Goal: Transaction & Acquisition: Obtain resource

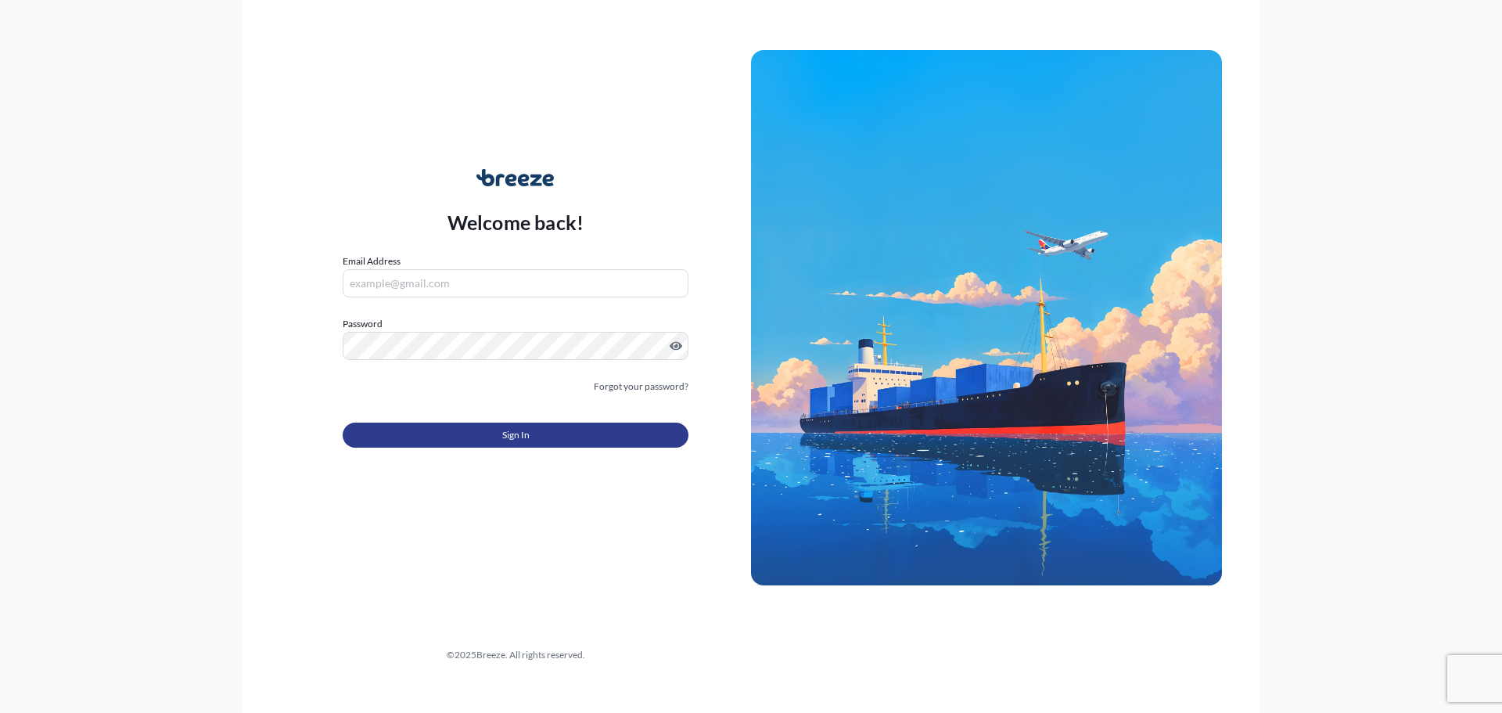
type input "[EMAIL_ADDRESS][DOMAIN_NAME]"
click at [523, 437] on span "Sign In" at bounding box center [515, 435] width 27 height 16
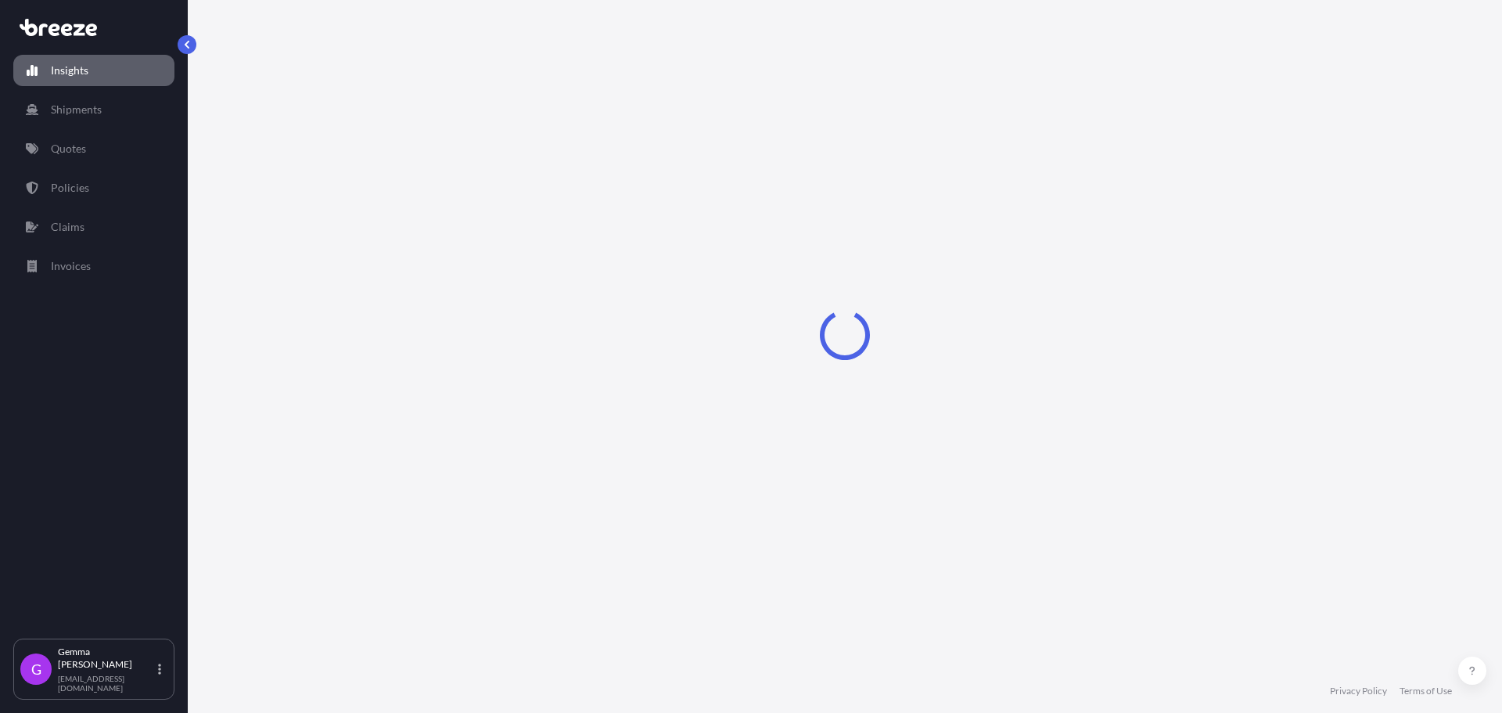
click at [716, 641] on div "Loading" at bounding box center [845, 334] width 1252 height 669
select select "2025"
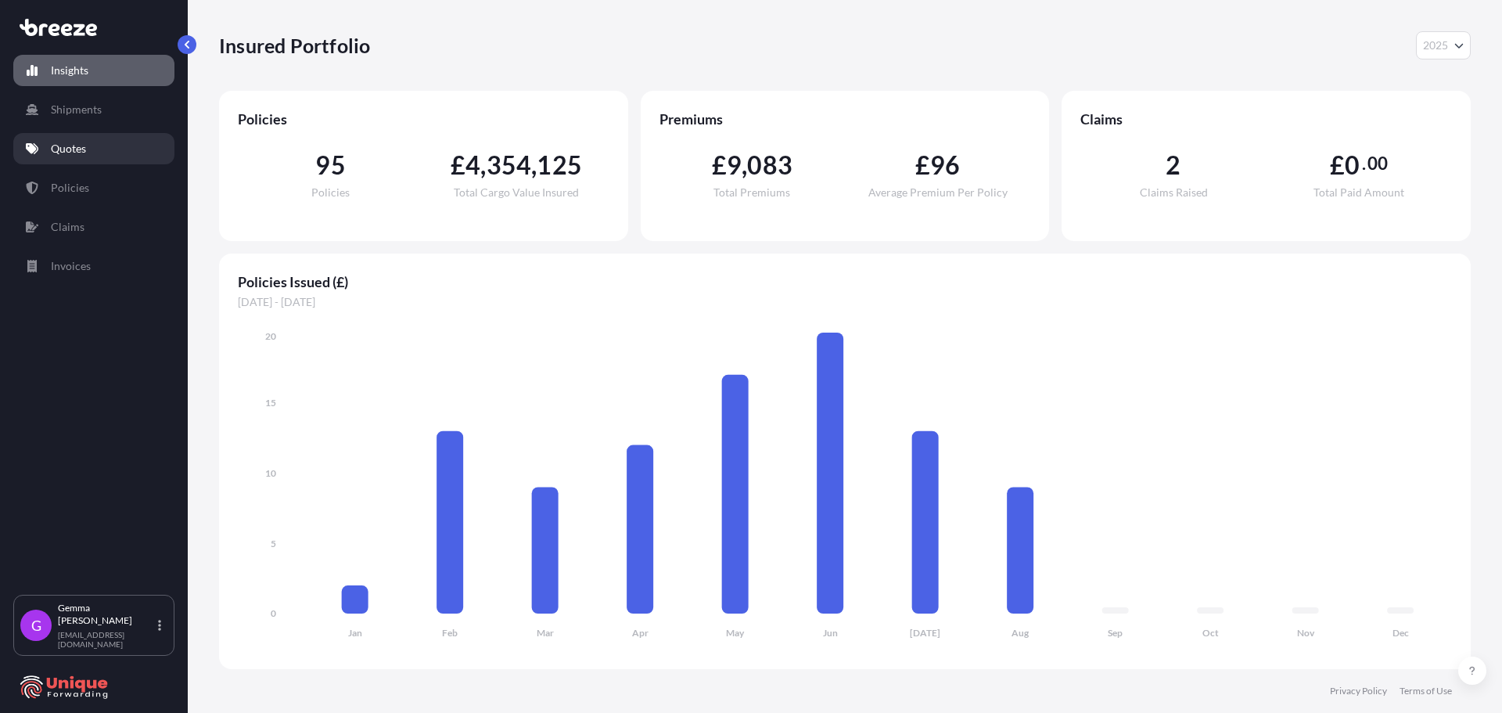
click at [80, 149] on p "Quotes" at bounding box center [68, 149] width 35 height 16
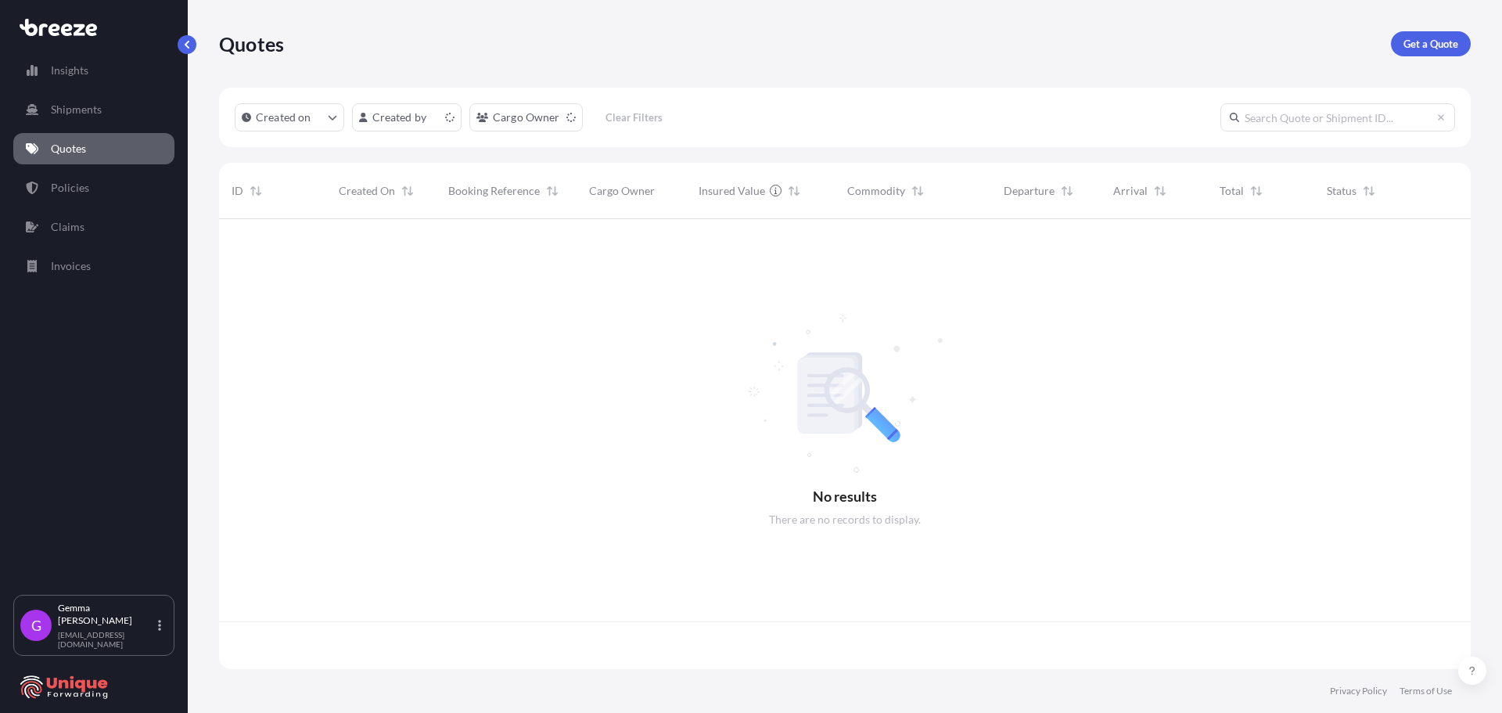
scroll to position [447, 1240]
click at [1412, 45] on p "Get a Quote" at bounding box center [1431, 44] width 55 height 16
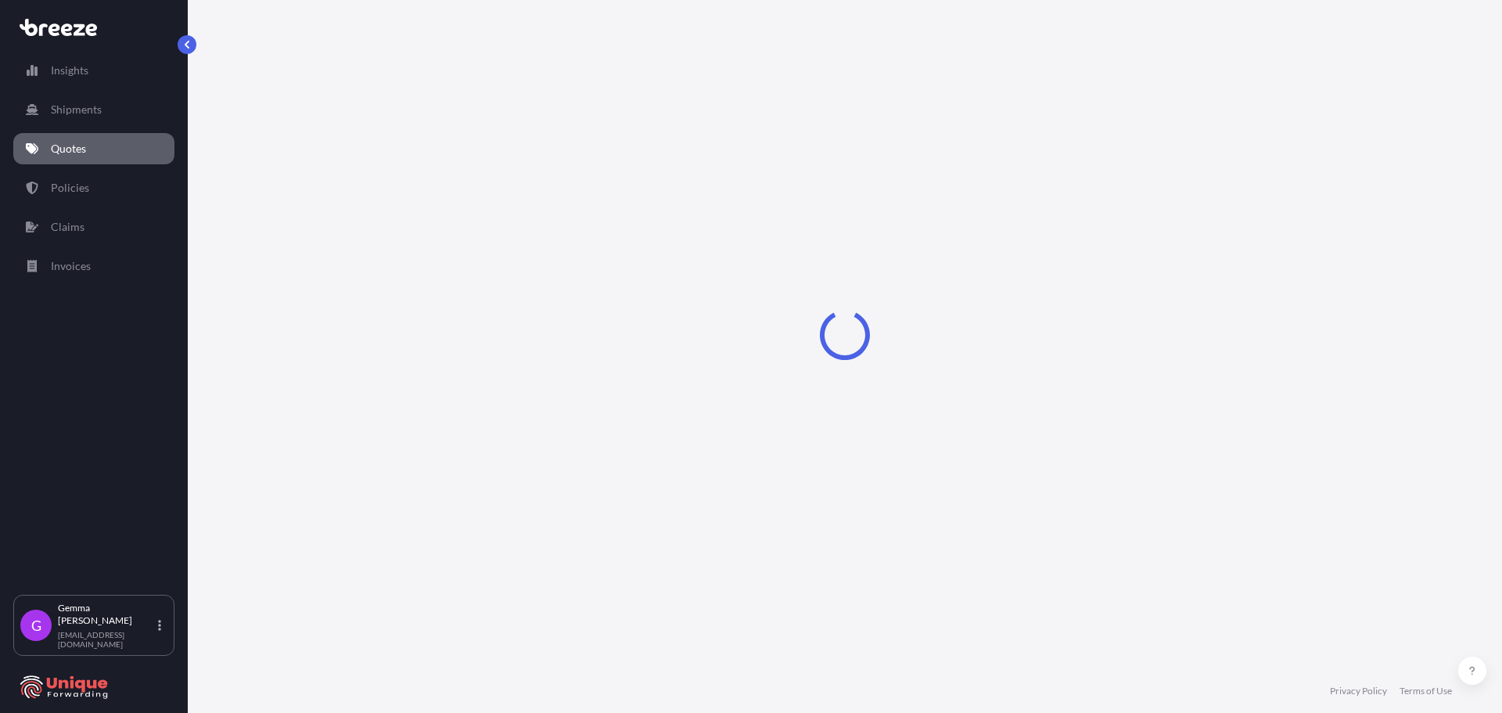
select select "Sea"
select select "1"
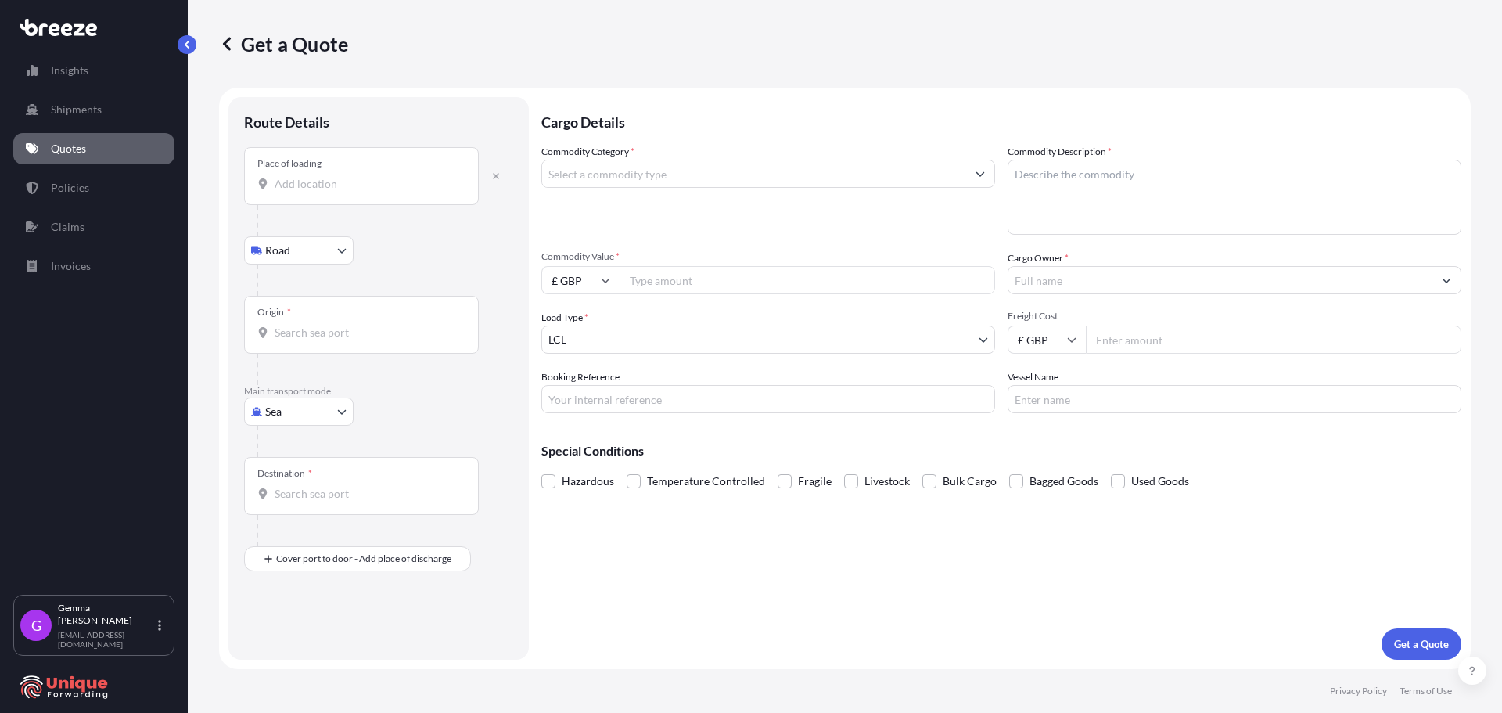
click at [343, 184] on input "Place of loading" at bounding box center [367, 184] width 185 height 16
paste input "[STREET_ADDRESS],"
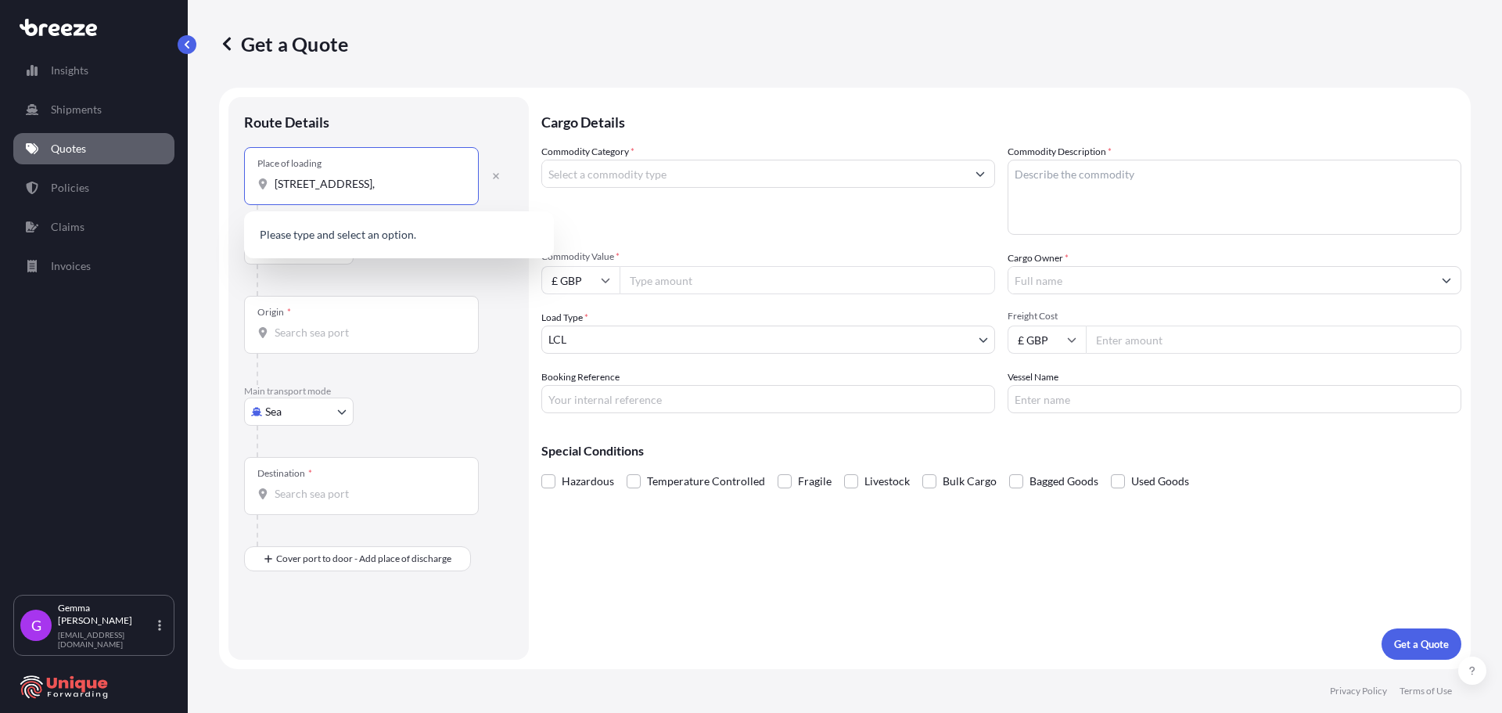
scroll to position [0, 55]
click at [343, 238] on span "[STREET_ADDRESS]" at bounding box center [355, 236] width 117 height 16
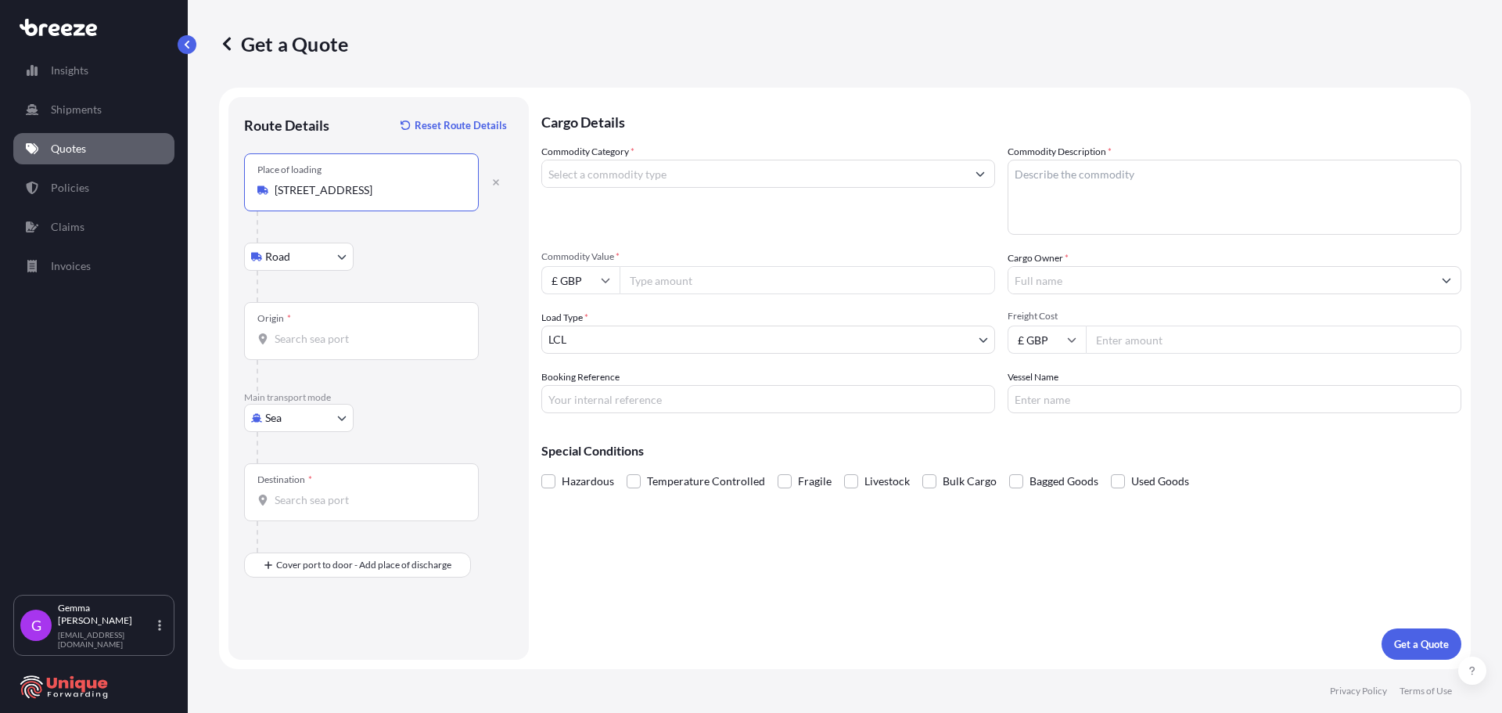
type input "[STREET_ADDRESS]"
click at [333, 346] on input "Origin *" at bounding box center [367, 339] width 185 height 16
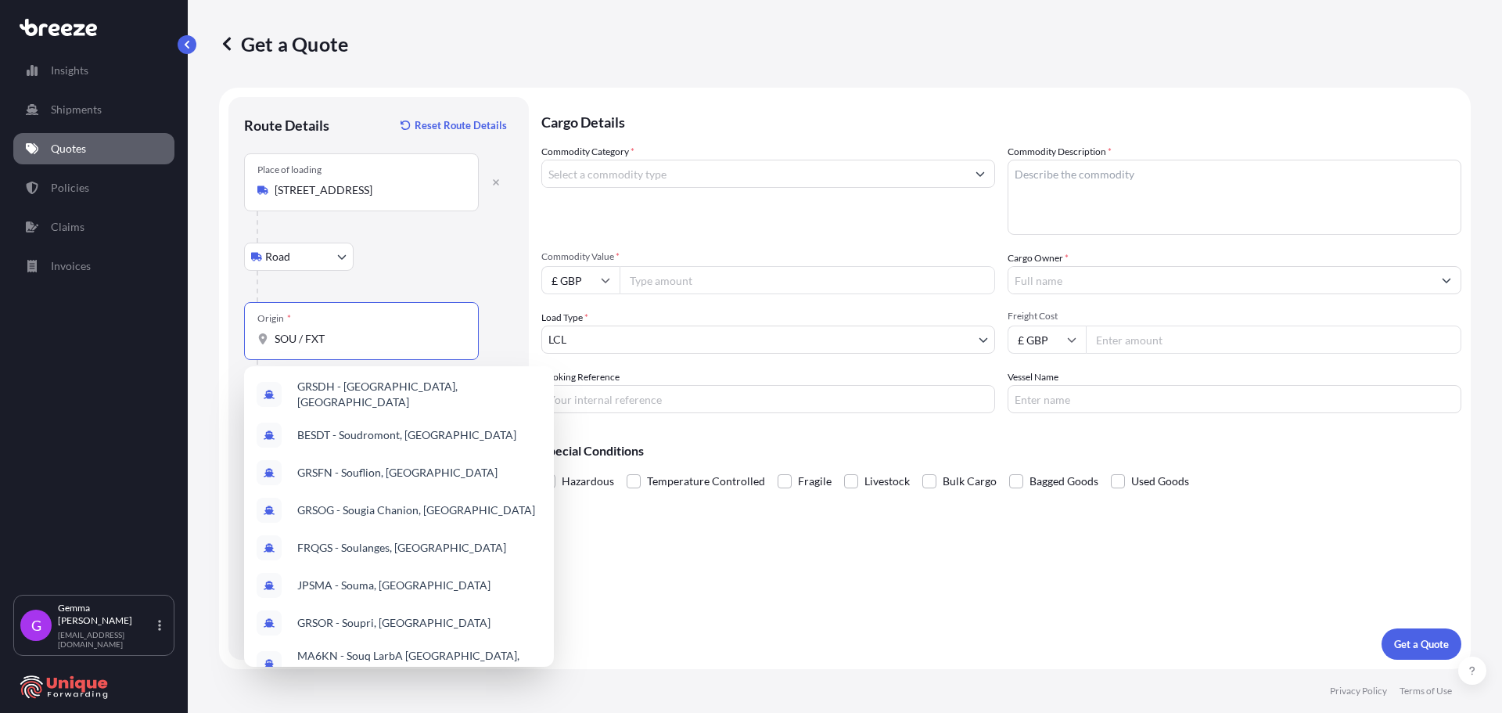
click at [491, 230] on div at bounding box center [385, 226] width 257 height 31
drag, startPoint x: 338, startPoint y: 339, endPoint x: 208, endPoint y: 345, distance: 130.0
click at [208, 345] on div "Get a Quote Route Details Reset Route Details Place of loading [STREET_ADDRESS]…" at bounding box center [845, 334] width 1314 height 669
click at [390, 338] on input "SOU / FXT" at bounding box center [367, 339] width 185 height 16
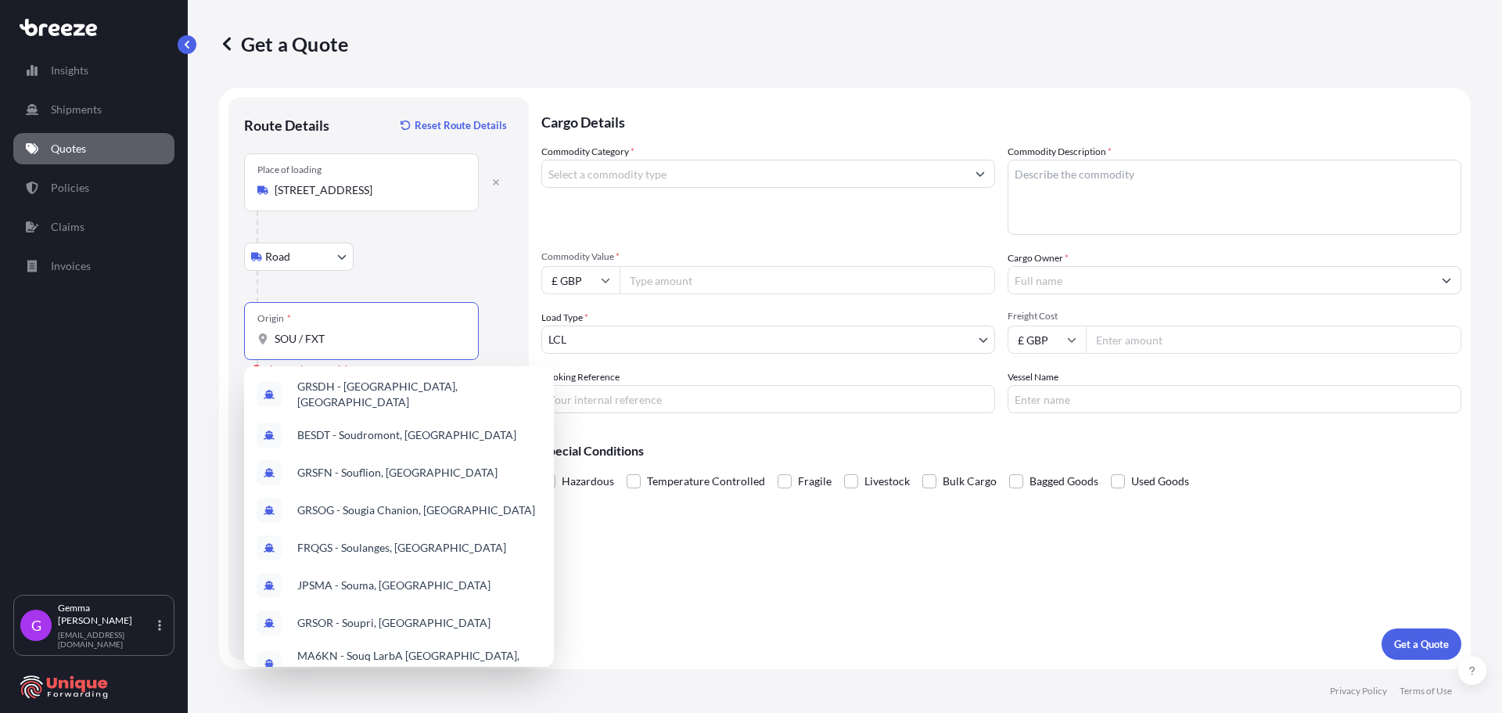
drag, startPoint x: 389, startPoint y: 338, endPoint x: 250, endPoint y: 346, distance: 138.7
click at [250, 346] on div "Origin * SOU / FXT" at bounding box center [361, 331] width 235 height 58
click at [275, 346] on input "SOU / FXT" at bounding box center [367, 339] width 185 height 16
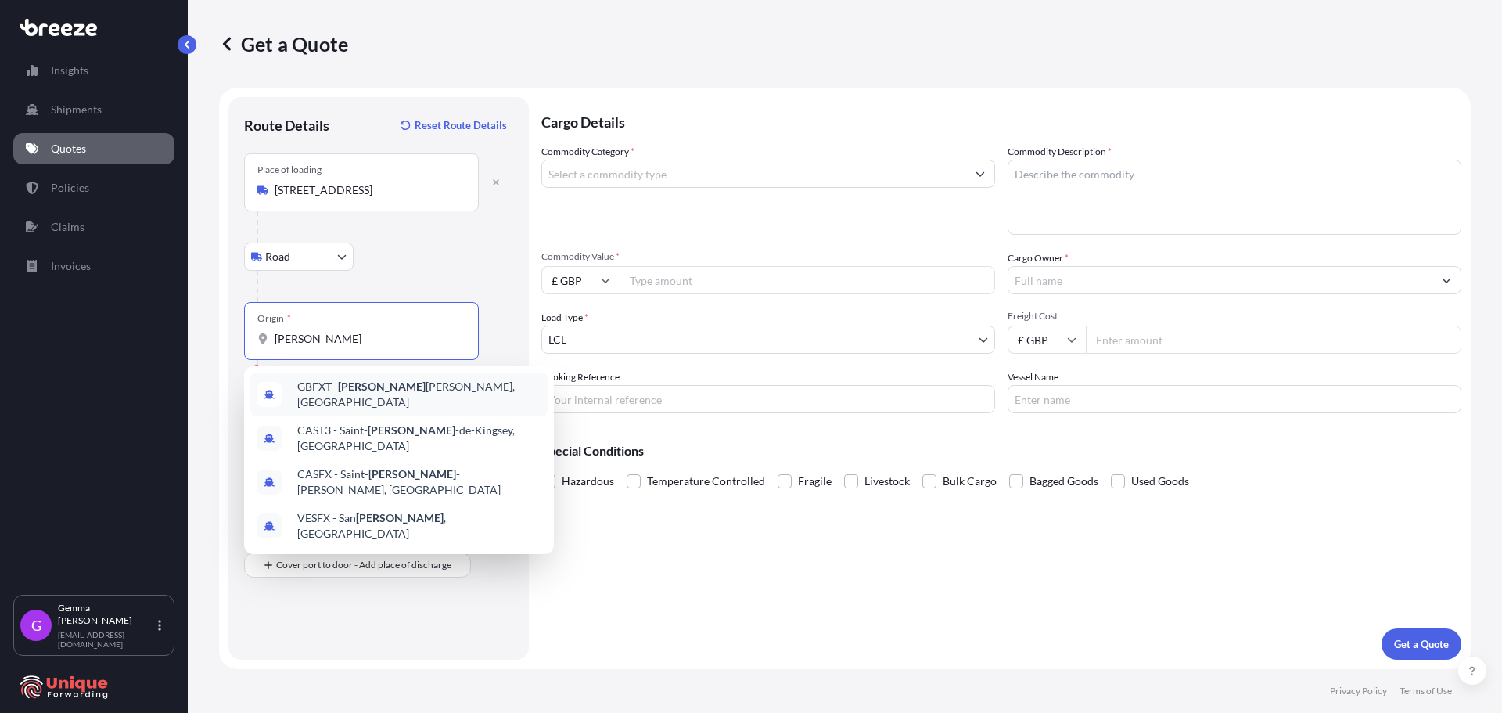
click at [368, 393] on span "GBFXT - [PERSON_NAME], [GEOGRAPHIC_DATA]" at bounding box center [419, 394] width 244 height 31
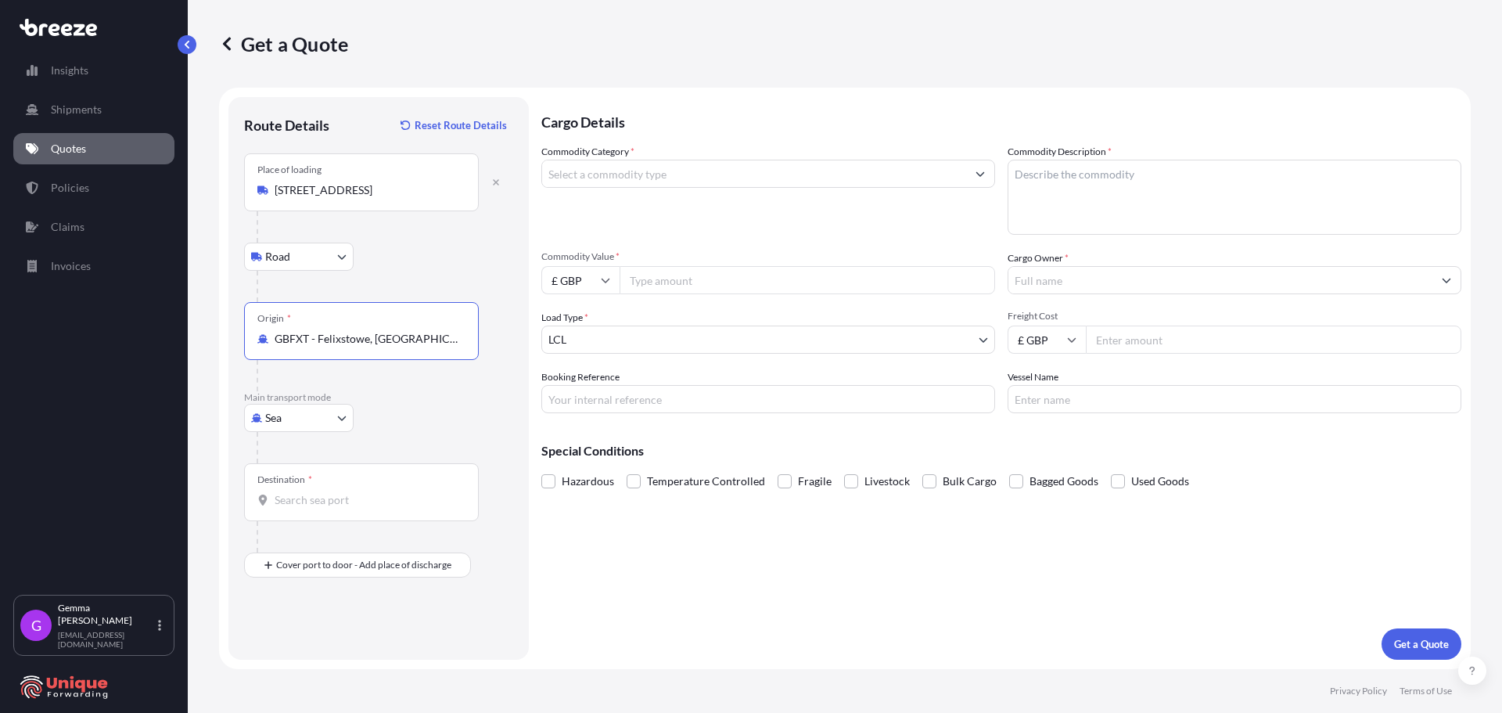
type input "GBFXT - Felixstowe, [GEOGRAPHIC_DATA]"
click at [1369, 514] on div "Cargo Details Commodity Category * Commodity Description * Commodity Value * £ …" at bounding box center [1001, 378] width 920 height 563
click at [363, 498] on input "Destination *" at bounding box center [367, 500] width 185 height 16
click at [375, 511] on div "Destination *" at bounding box center [361, 492] width 235 height 58
click at [375, 508] on input "Destination * Please select a destination" at bounding box center [367, 500] width 185 height 16
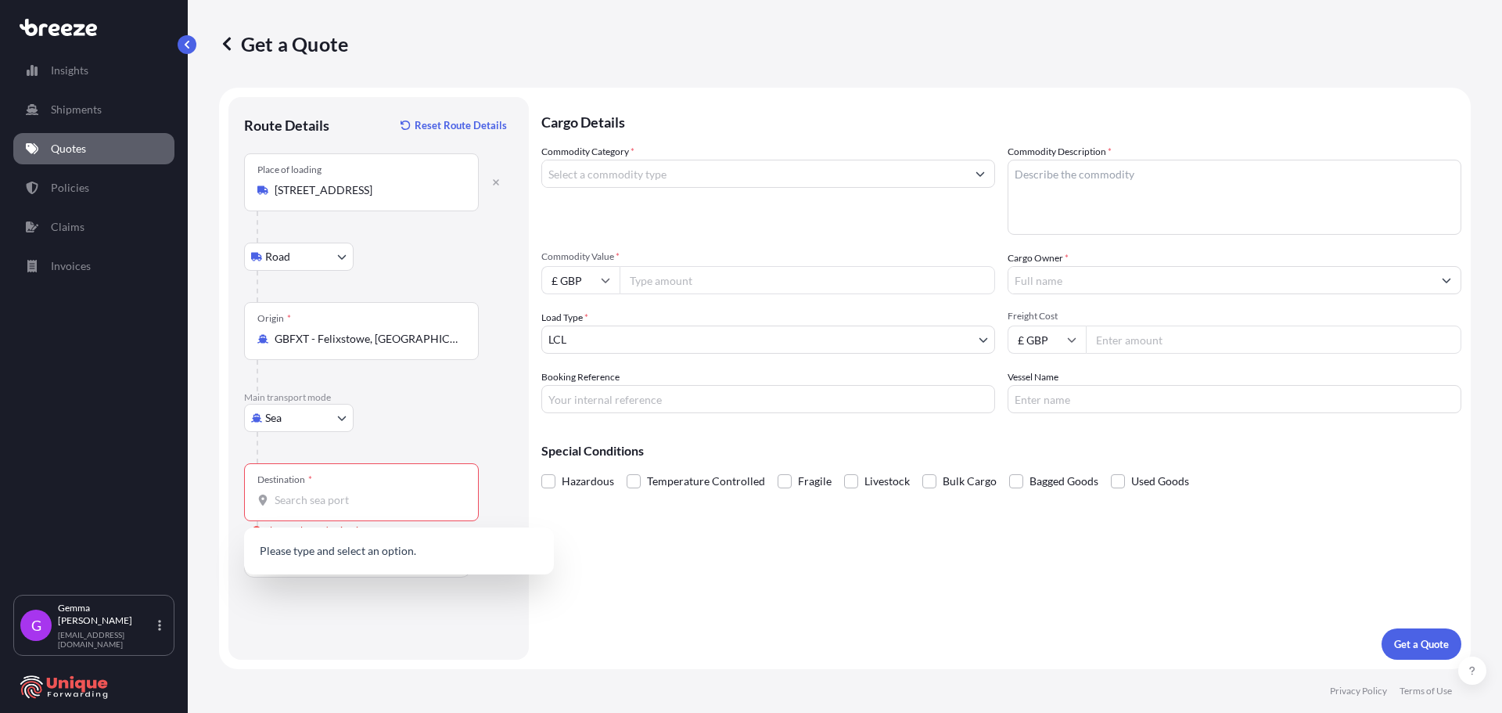
paste input "Fremantle"
click at [415, 555] on span "AUFRE / JFM - Fremantle, [GEOGRAPHIC_DATA]" at bounding box center [417, 553] width 240 height 16
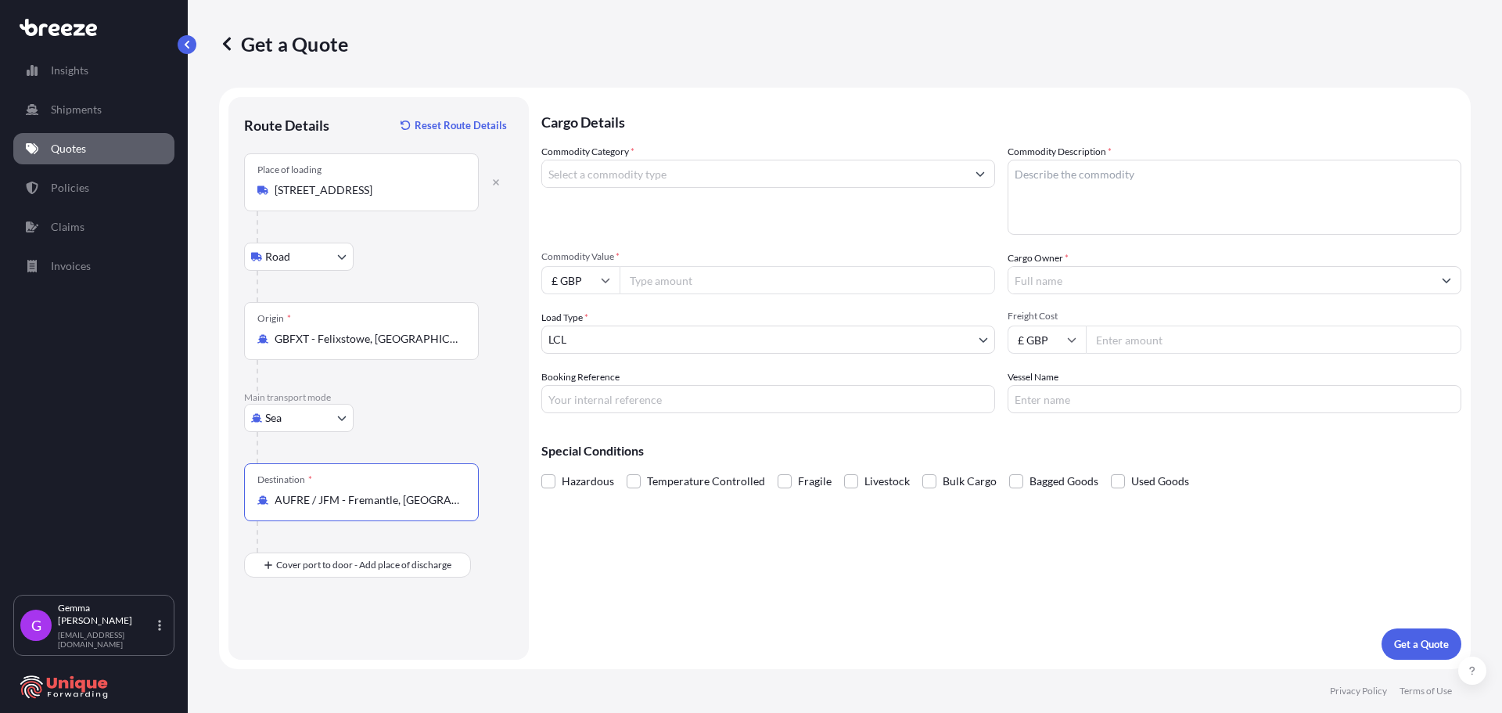
type input "AUFRE / JFM - Fremantle, [GEOGRAPHIC_DATA]"
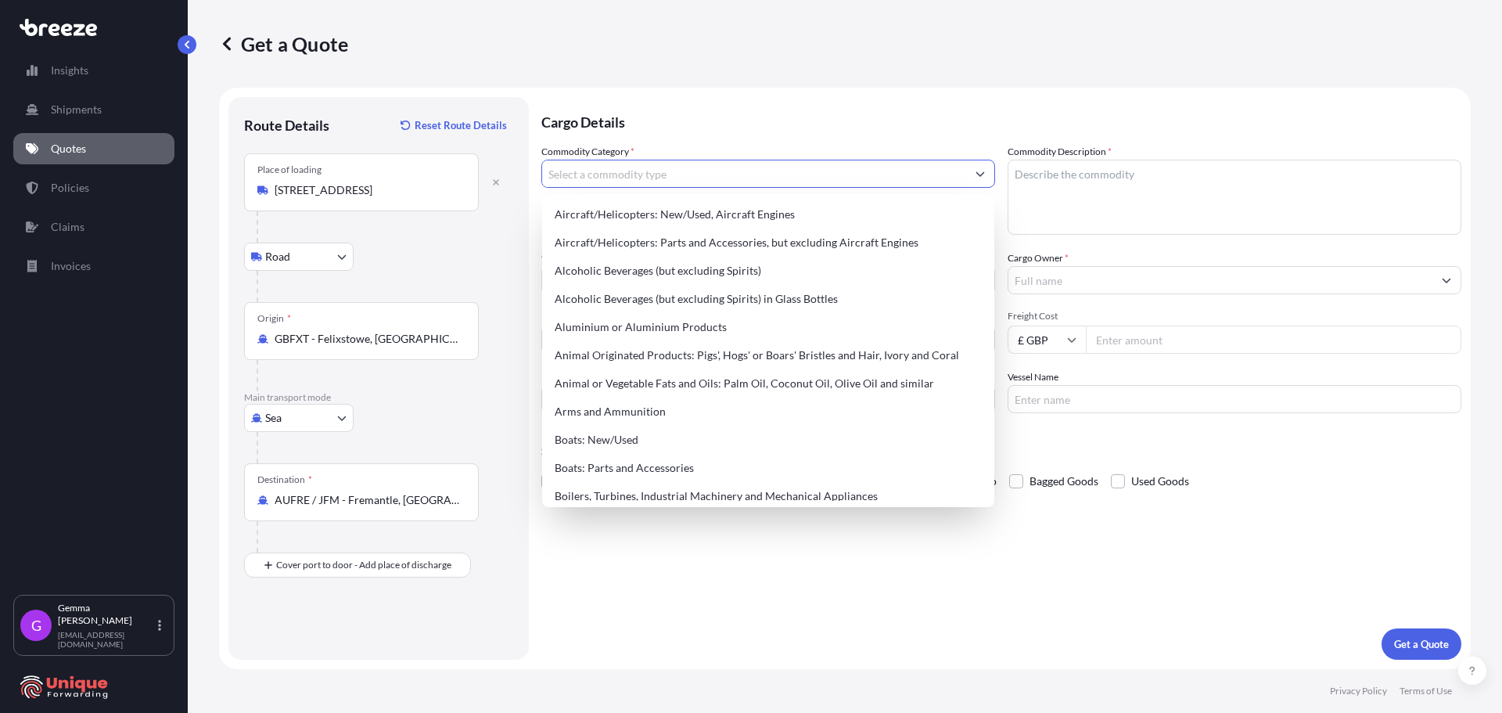
click at [698, 169] on input "Commodity Category *" at bounding box center [754, 174] width 424 height 28
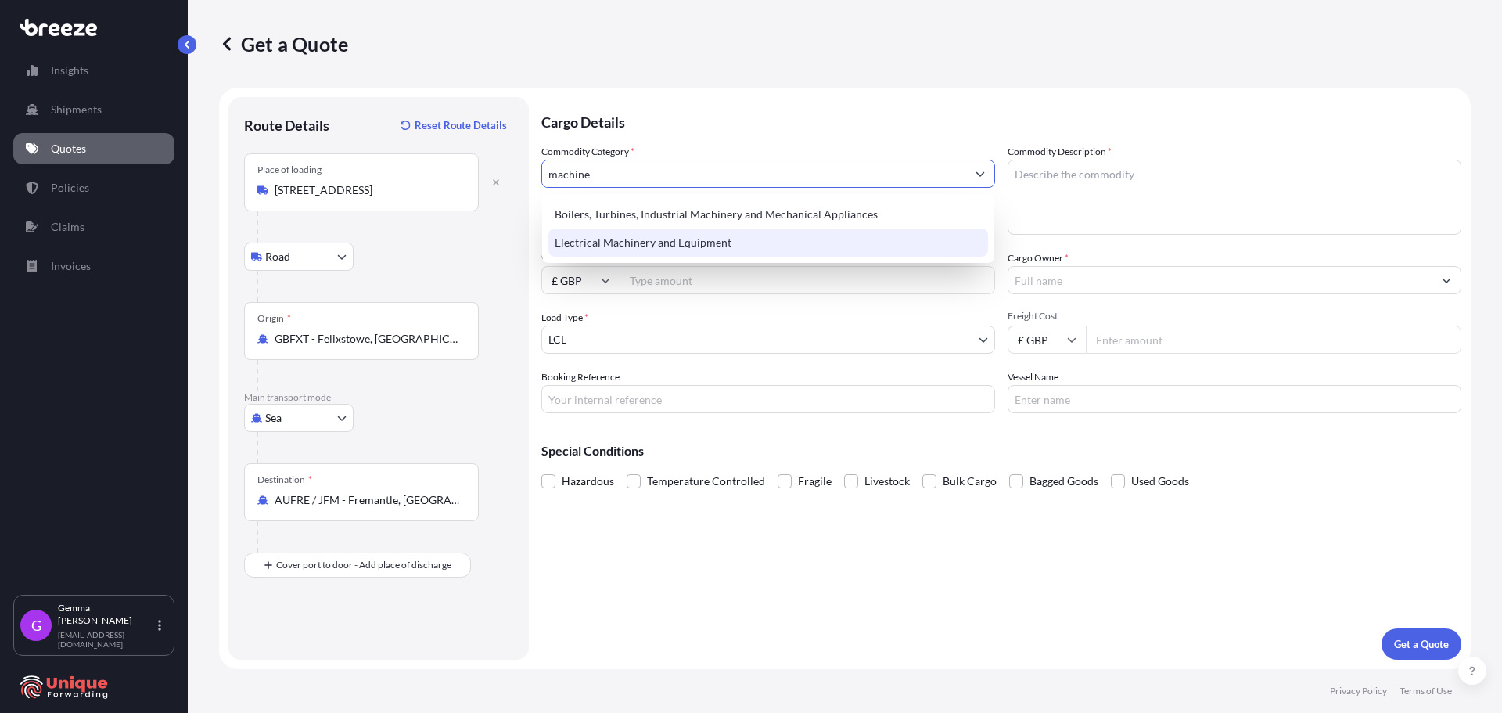
click at [668, 240] on div "Electrical Machinery and Equipment" at bounding box center [768, 242] width 440 height 28
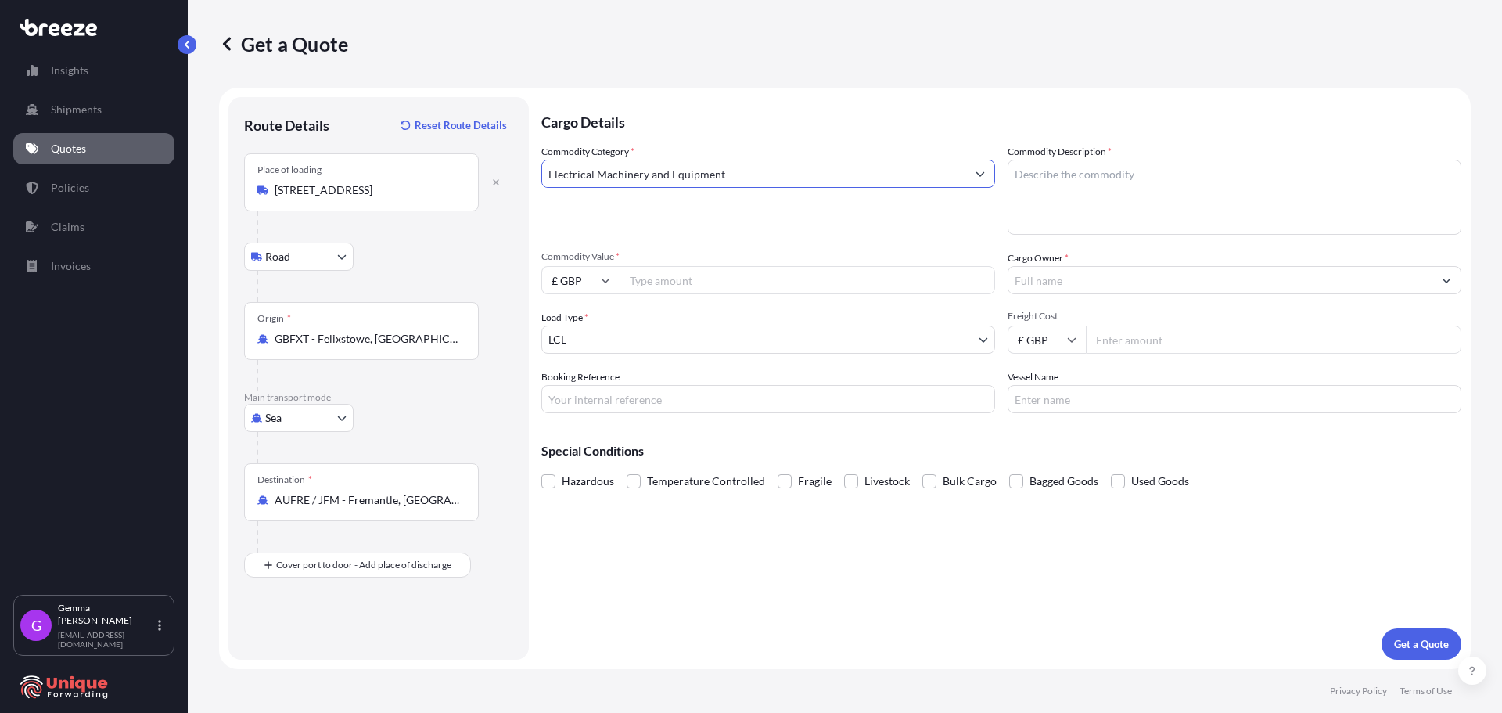
type input "Electrical Machinery and Equipment"
click at [1084, 169] on textarea "Commodity Description *" at bounding box center [1235, 197] width 454 height 75
click at [679, 635] on div "Cargo Details Commodity Category * Electrical Machinery and Equipment Commodity…" at bounding box center [1001, 378] width 920 height 563
click at [1105, 182] on textarea "Commodity Description *" at bounding box center [1235, 197] width 454 height 75
click at [1159, 206] on textarea "Commodity Description *" at bounding box center [1235, 197] width 454 height 75
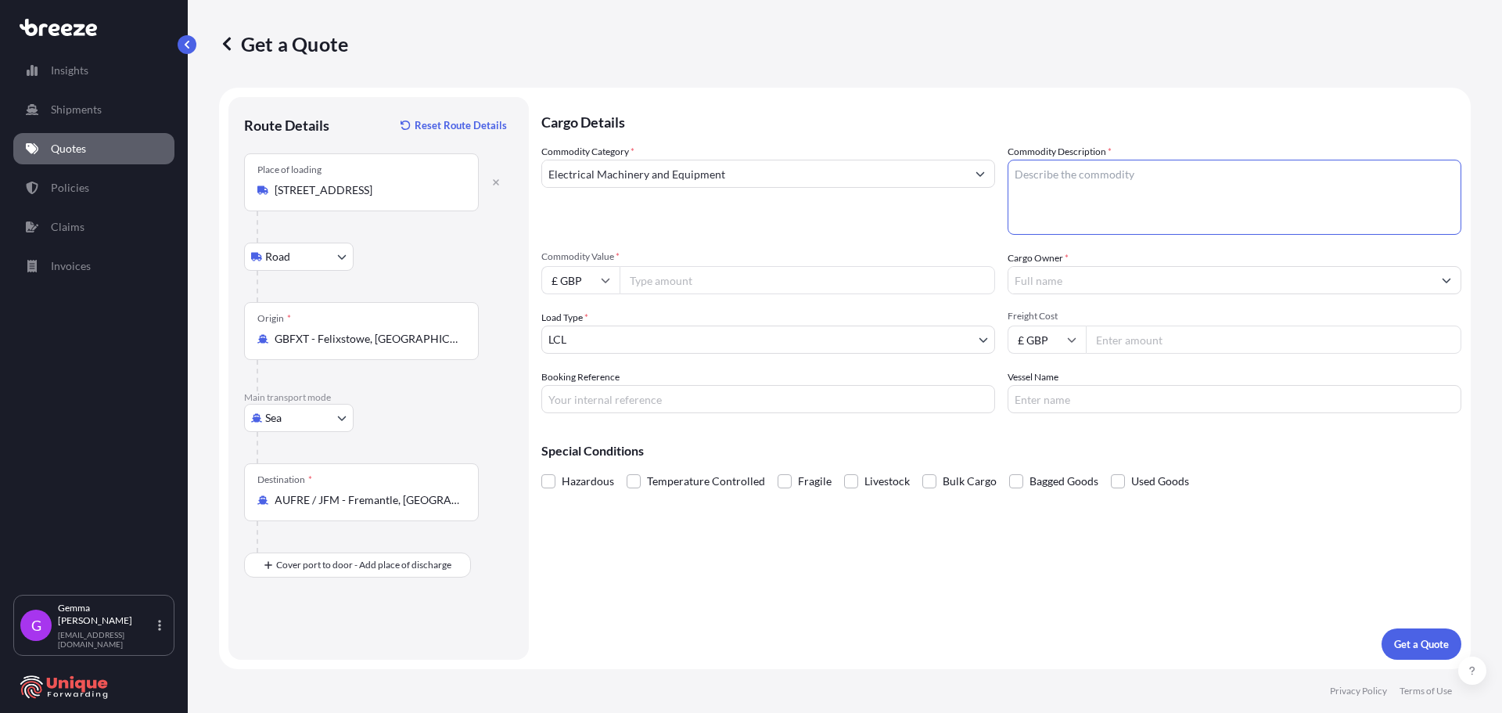
paste textarea "[PERSON_NAME] 600HD Shear L – 1920 W – 1660 H – 1980mm [PERSON_NAME]: 1400kg"
type textarea "[PERSON_NAME] 600HD Shear L – 1920 W – 1660 H – 1980mm [PERSON_NAME]: 1400kg"
drag, startPoint x: 1366, startPoint y: 470, endPoint x: 1356, endPoint y: 471, distance: 10.2
click at [1356, 471] on div "Hazardous Temperature Controlled Fragile Livestock Bulk Cargo Bagged Goods Used…" at bounding box center [1001, 480] width 920 height 23
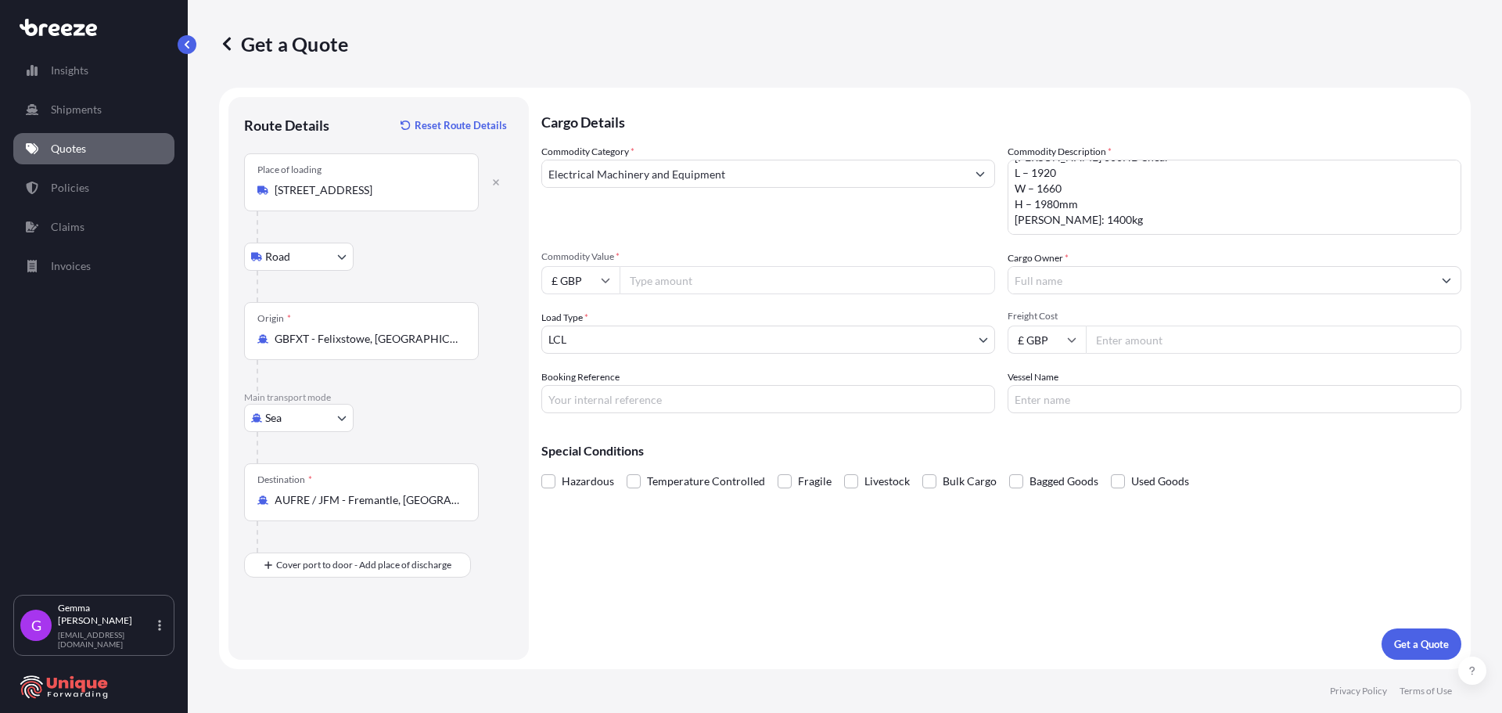
click at [738, 274] on input "Commodity Value *" at bounding box center [808, 280] width 376 height 28
click at [606, 269] on input "£ GBP" at bounding box center [580, 280] width 78 height 28
drag, startPoint x: 786, startPoint y: 284, endPoint x: 477, endPoint y: 284, distance: 309.0
click at [477, 284] on form "Route Details Reset Route Details Place of loading [STREET_ADDRESS], UK Road Ro…" at bounding box center [845, 378] width 1252 height 581
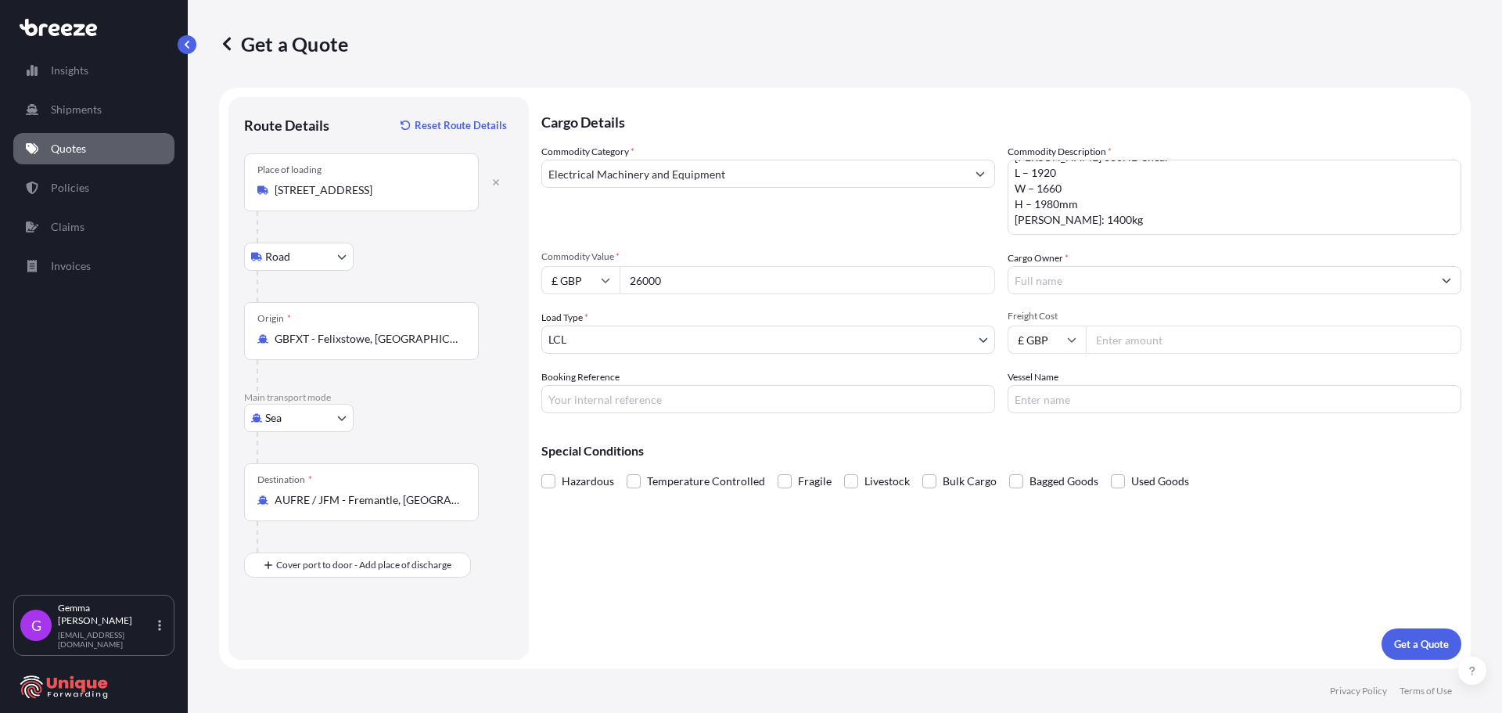
paste input "12545.91"
type input "12545.91"
click at [801, 238] on div "Commodity Category * Electrical Machinery and Equipment Commodity Description *…" at bounding box center [1001, 278] width 920 height 269
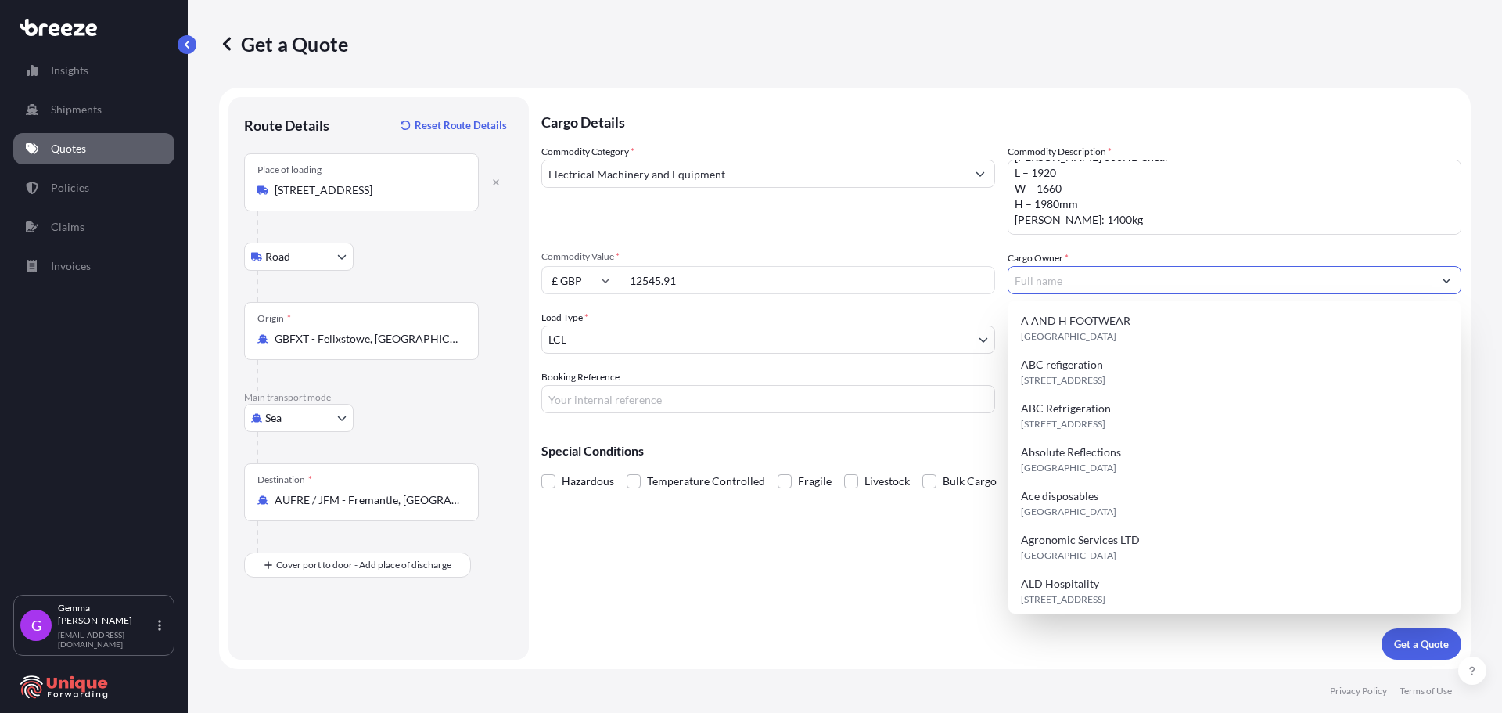
click at [1175, 284] on input "Cargo Owner *" at bounding box center [1220, 280] width 424 height 28
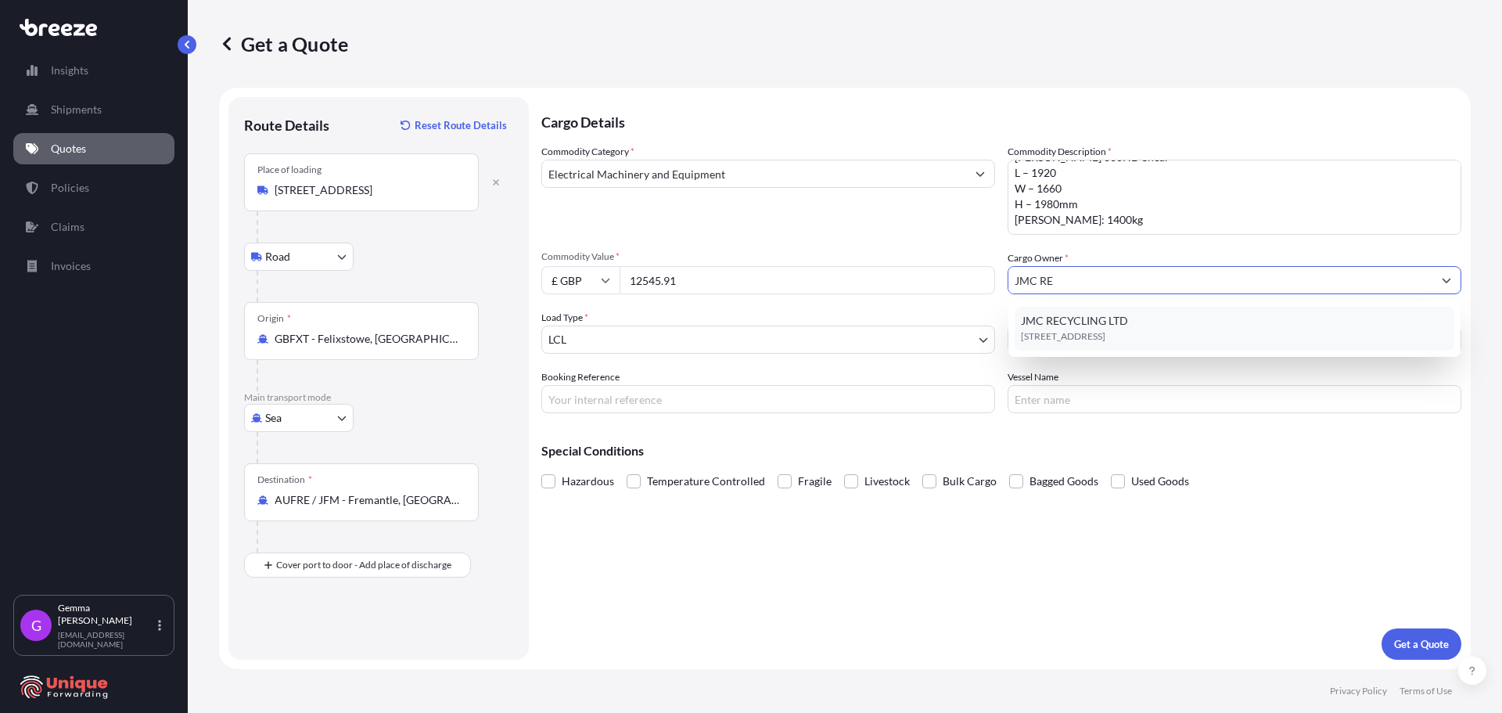
click at [1048, 322] on span "JMC RECYCLING LTD" at bounding box center [1074, 321] width 107 height 16
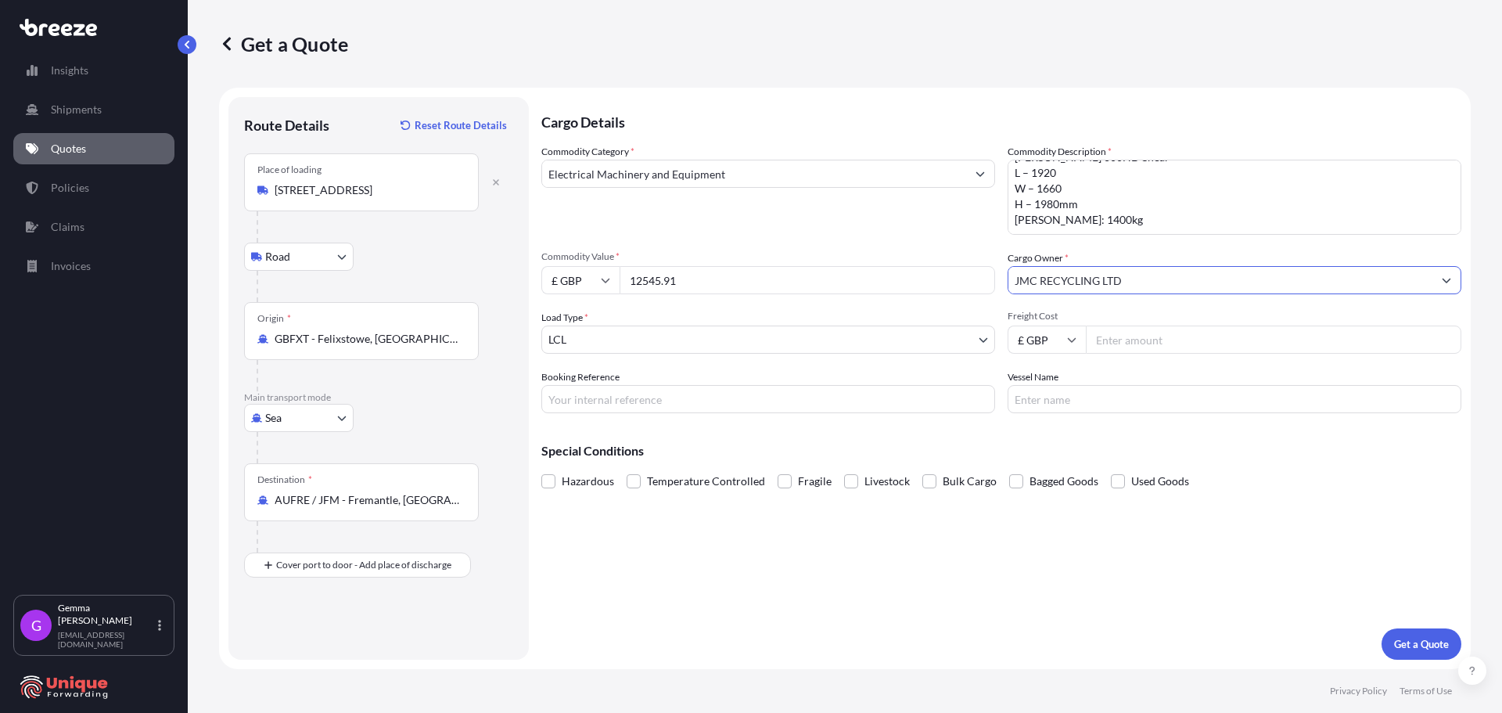
type input "JMC RECYCLING LTD"
click at [1152, 340] on input "Freight Cost" at bounding box center [1274, 339] width 376 height 28
click at [1181, 342] on input "Freight Cost" at bounding box center [1274, 339] width 376 height 28
type input "680"
click at [1116, 399] on input "Vessel Name" at bounding box center [1235, 399] width 454 height 28
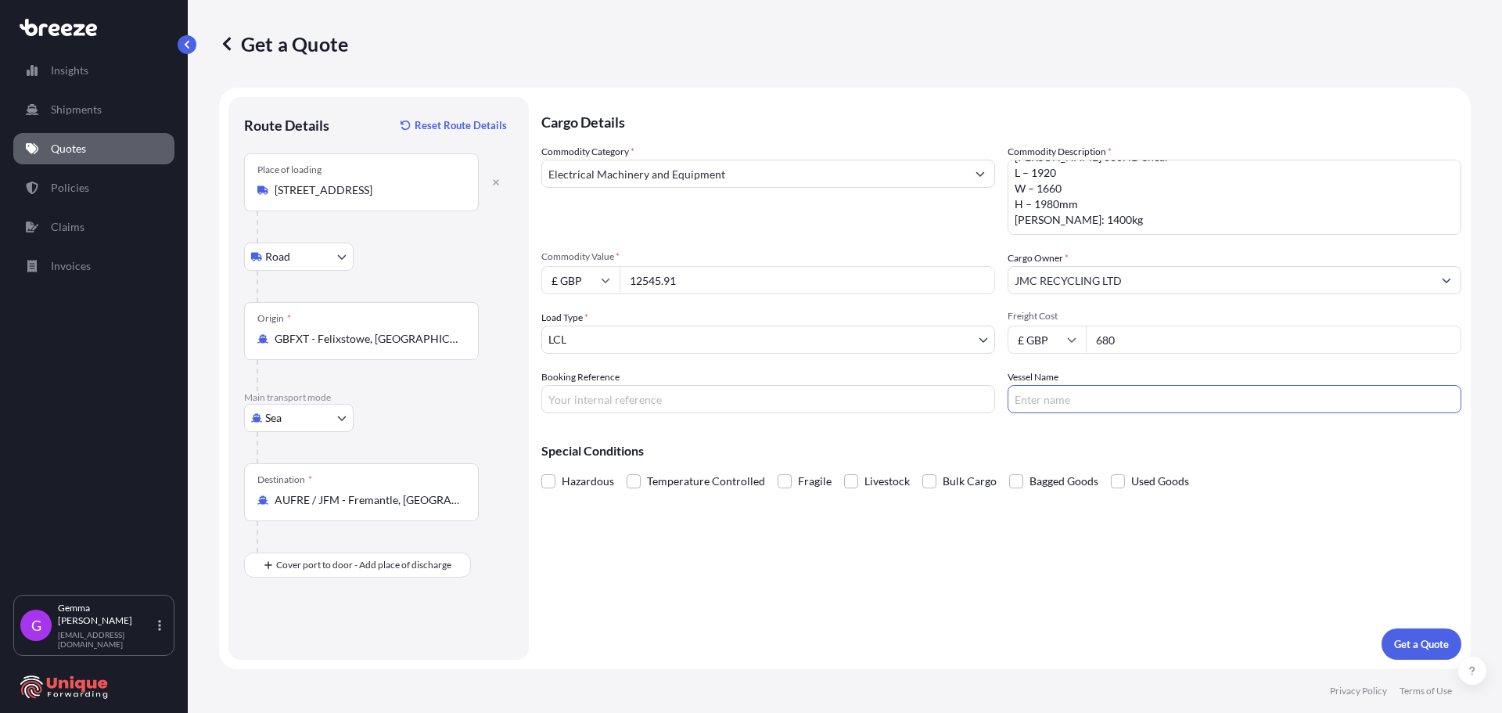
paste input "#39949"
type input "#39949"
click at [1152, 345] on input "680" at bounding box center [1274, 339] width 376 height 28
click at [775, 404] on input "Booking Reference" at bounding box center [768, 399] width 454 height 28
paste input "#39949"
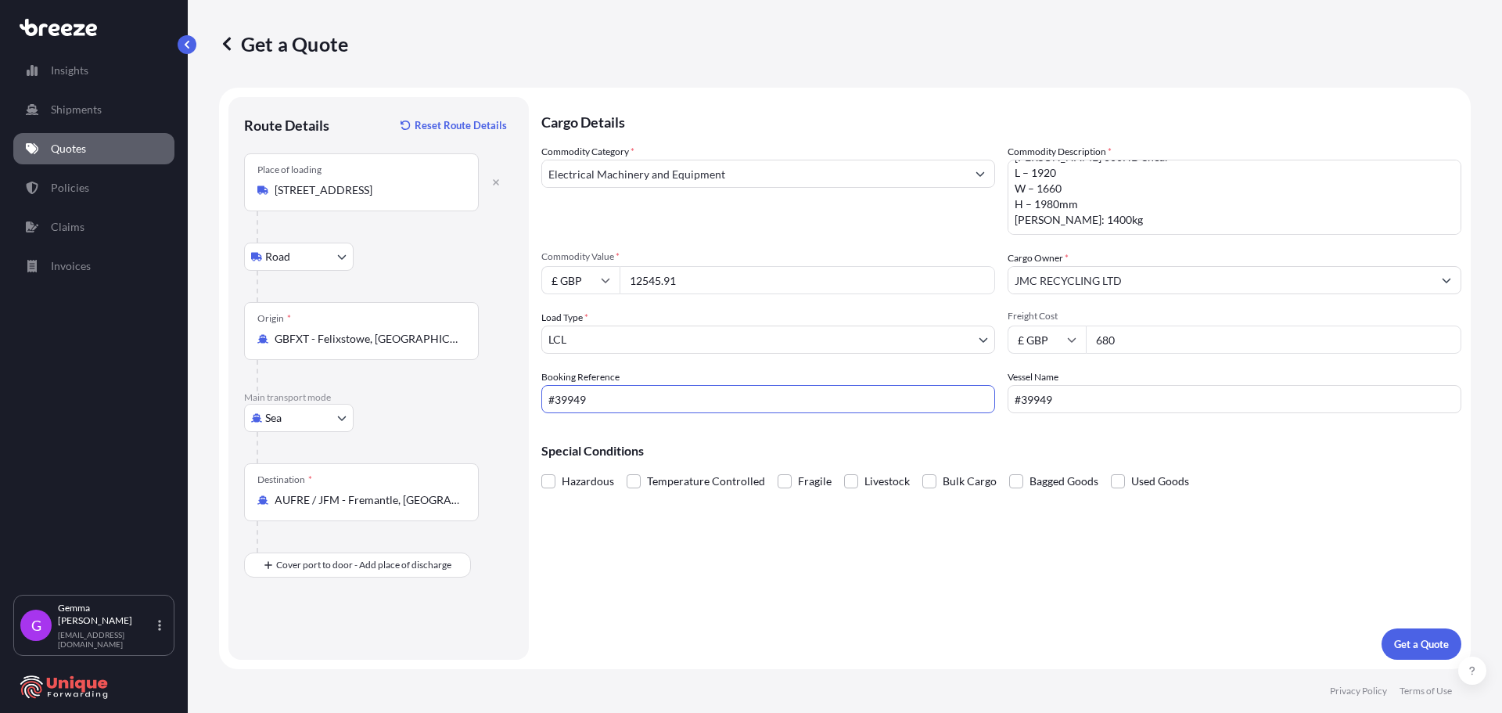
type input "#39949"
drag, startPoint x: 1100, startPoint y: 404, endPoint x: 827, endPoint y: 408, distance: 273.1
click at [827, 408] on div "Commodity Category * Electrical Machinery and Equipment Commodity Description *…" at bounding box center [1001, 278] width 920 height 269
type input "TBC"
click at [1170, 333] on input "680" at bounding box center [1274, 339] width 376 height 28
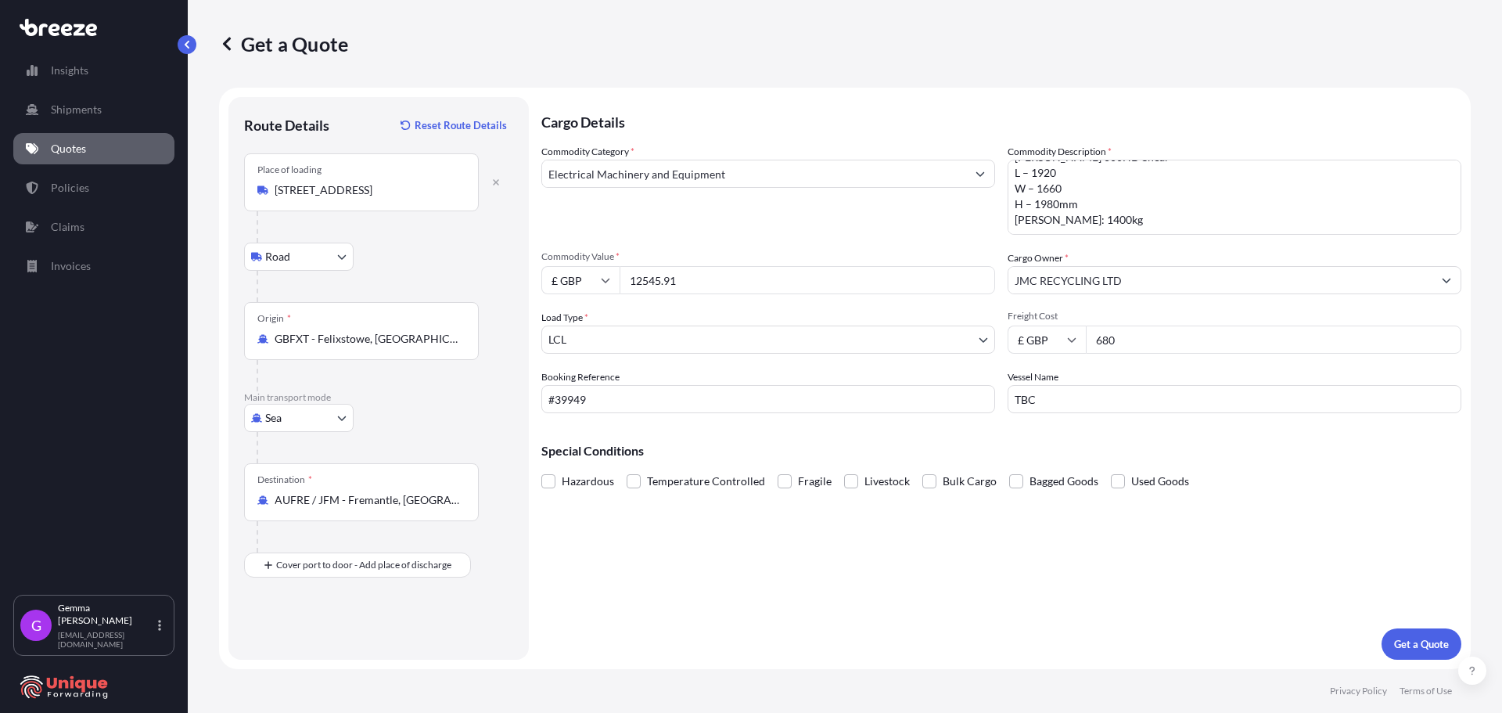
drag, startPoint x: 1170, startPoint y: 333, endPoint x: 890, endPoint y: 360, distance: 281.4
click at [890, 360] on div "Commodity Category * Electrical Machinery and Equipment Commodity Description *…" at bounding box center [1001, 278] width 920 height 269
type input "6"
type input "780"
click at [917, 563] on div "Cargo Details Commodity Category * Electrical Machinery and Equipment Commodity…" at bounding box center [1001, 378] width 920 height 563
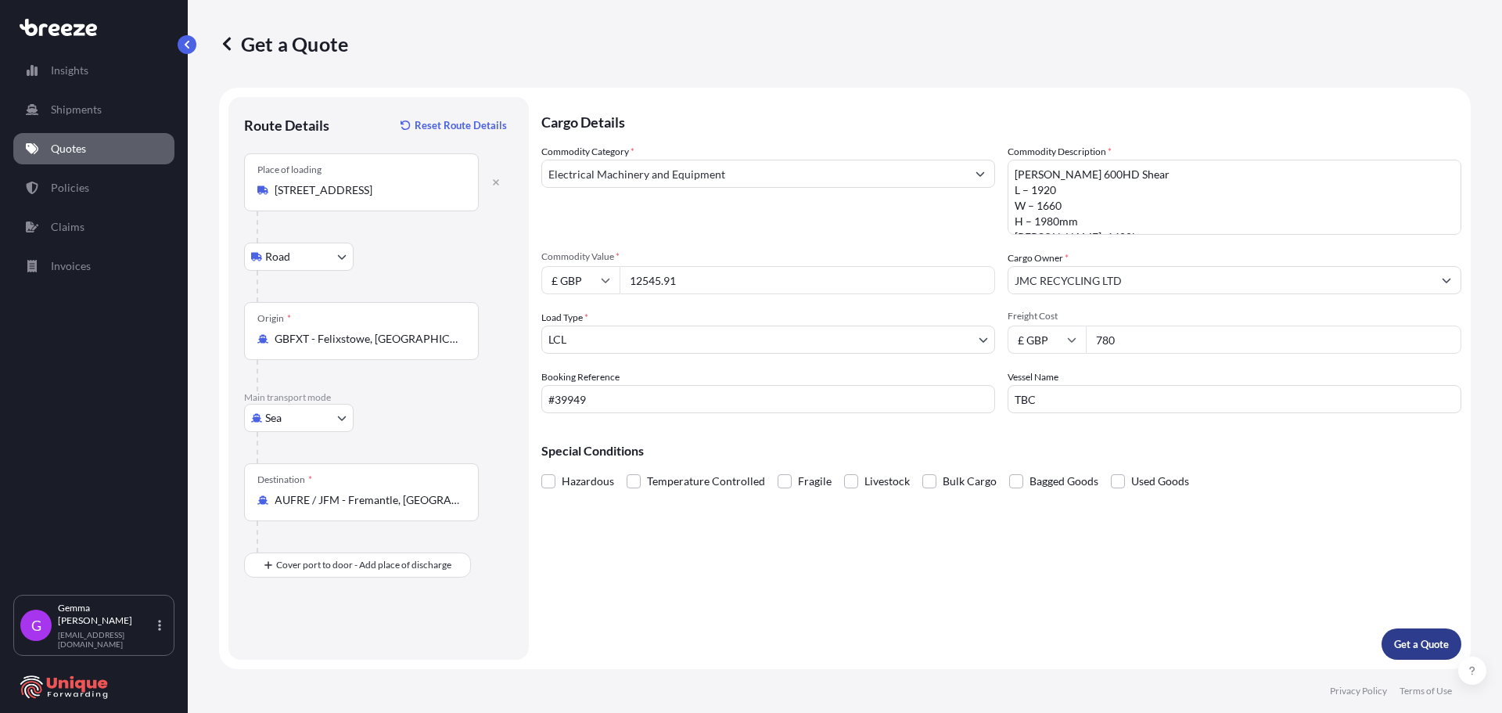
click at [1422, 640] on p "Get a Quote" at bounding box center [1421, 644] width 55 height 16
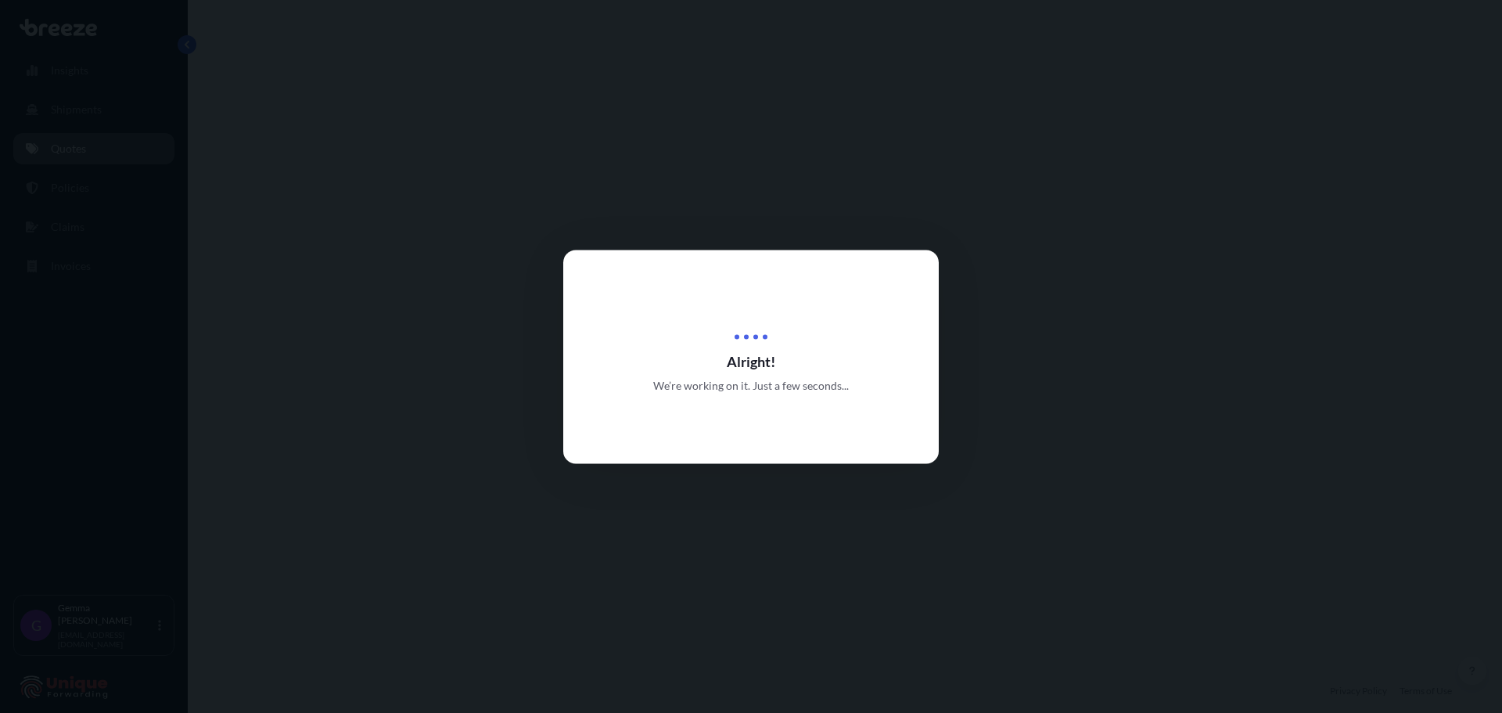
select select "Road"
select select "Sea"
select select "1"
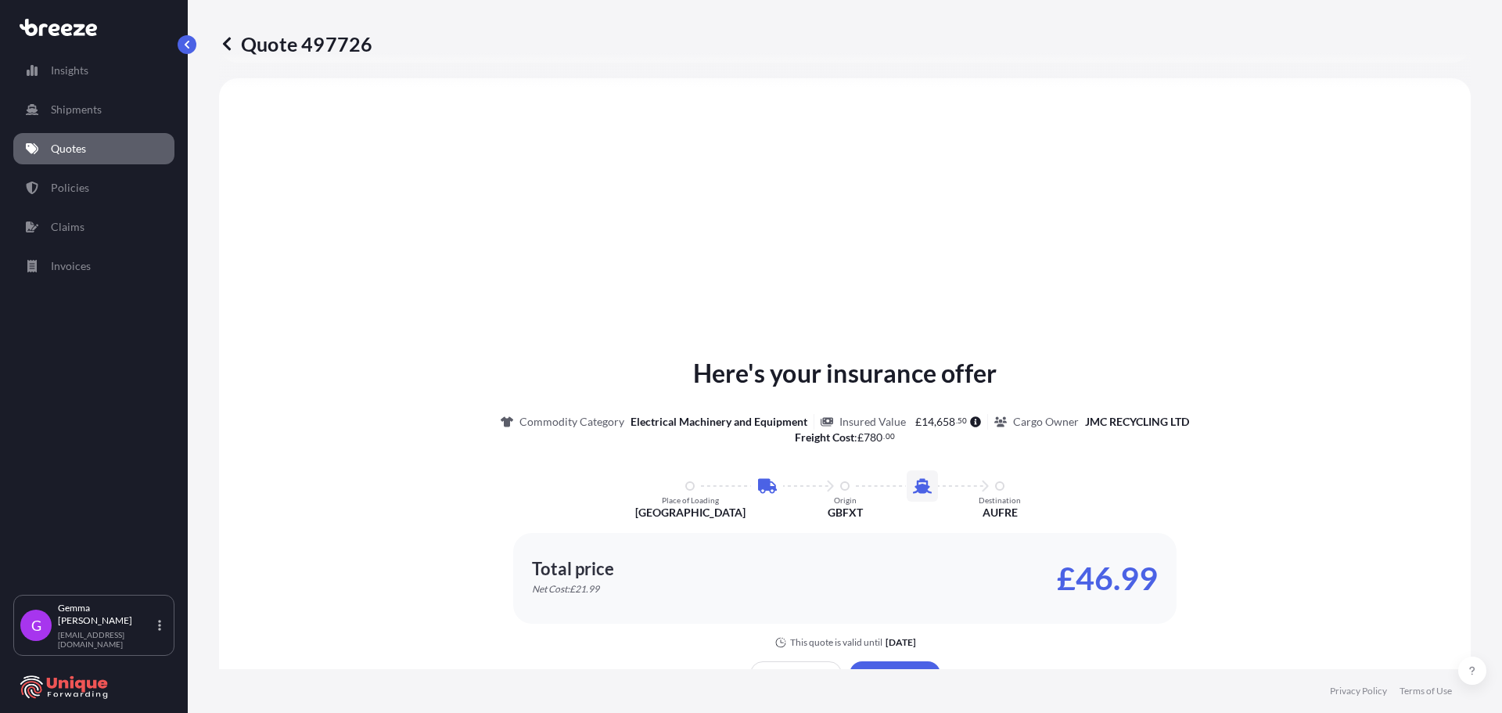
scroll to position [612, 0]
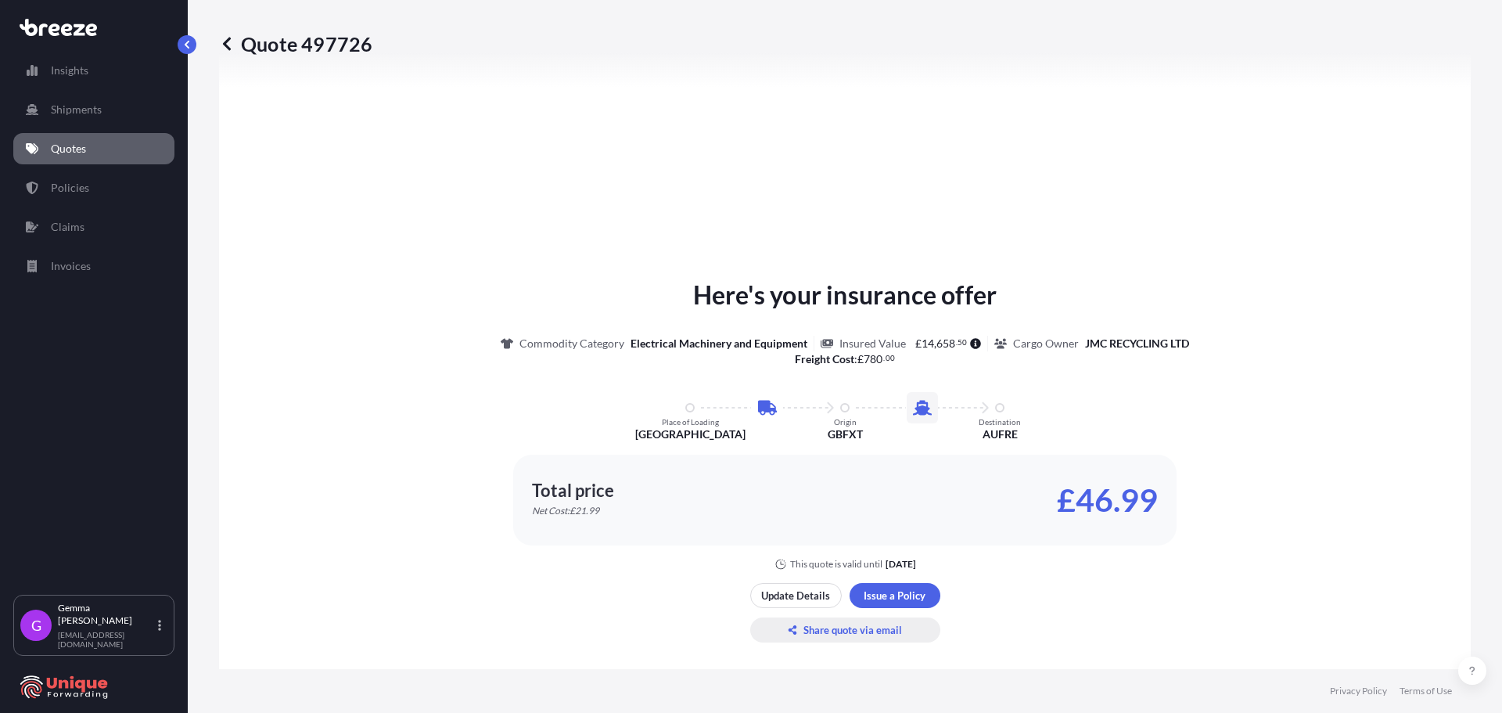
click at [834, 628] on p "Share quote via email" at bounding box center [852, 630] width 99 height 16
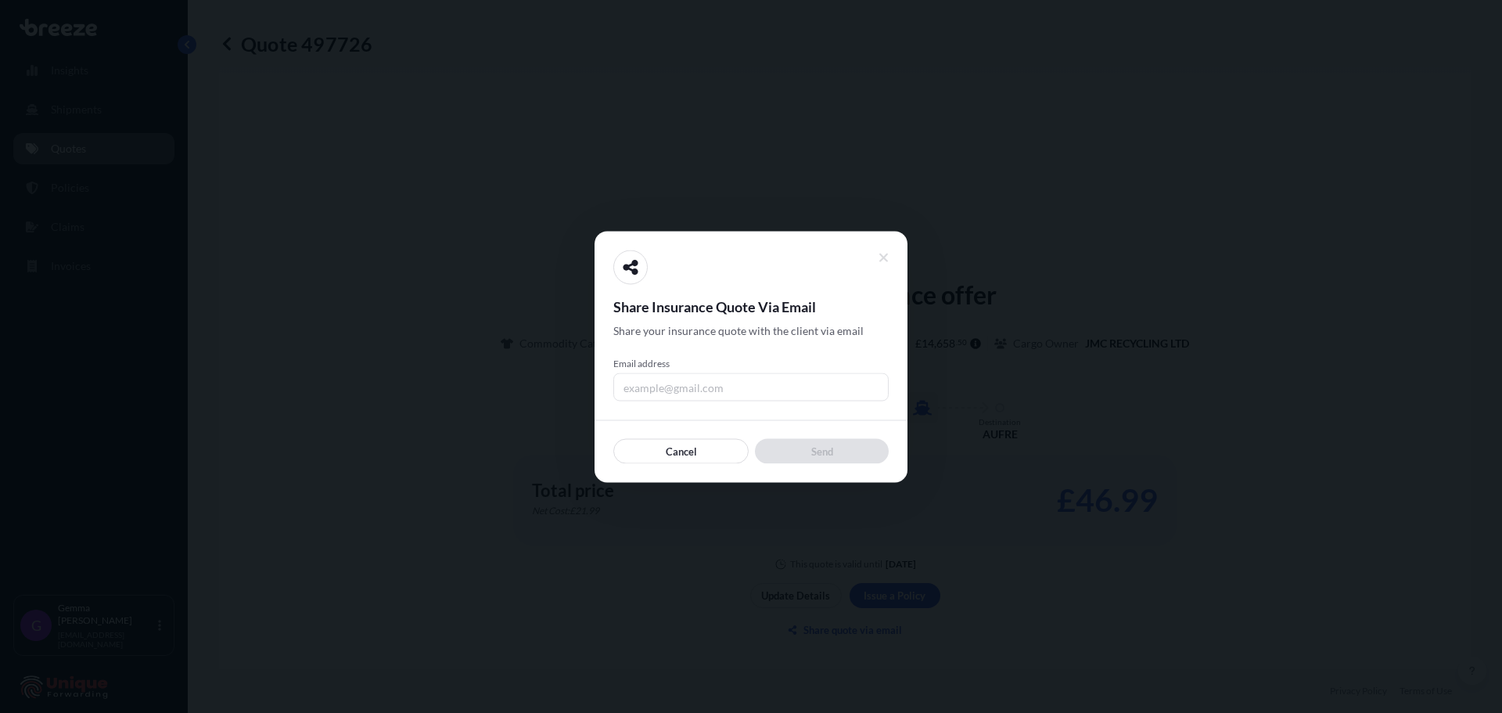
click at [689, 394] on input "Email address" at bounding box center [750, 386] width 275 height 28
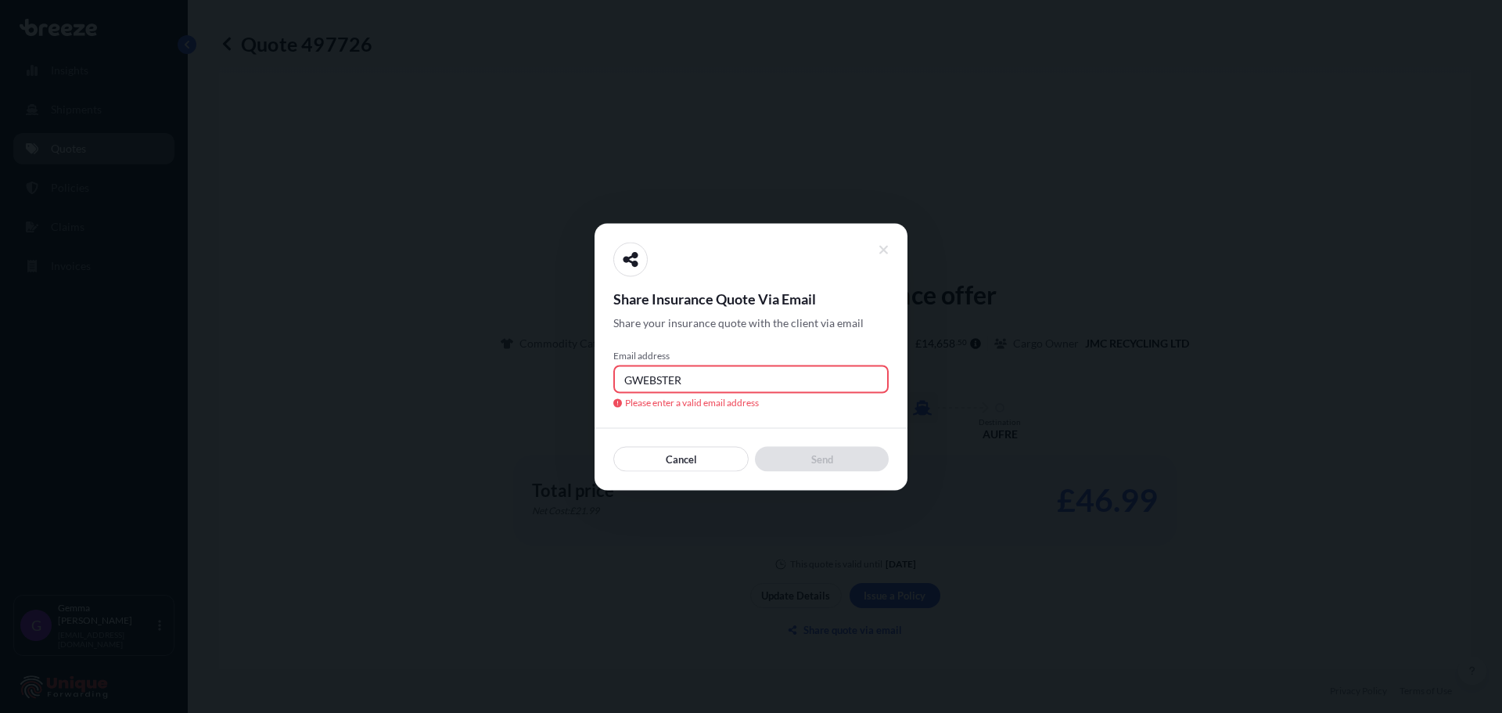
click at [701, 387] on input "GWEBSTER" at bounding box center [750, 379] width 275 height 28
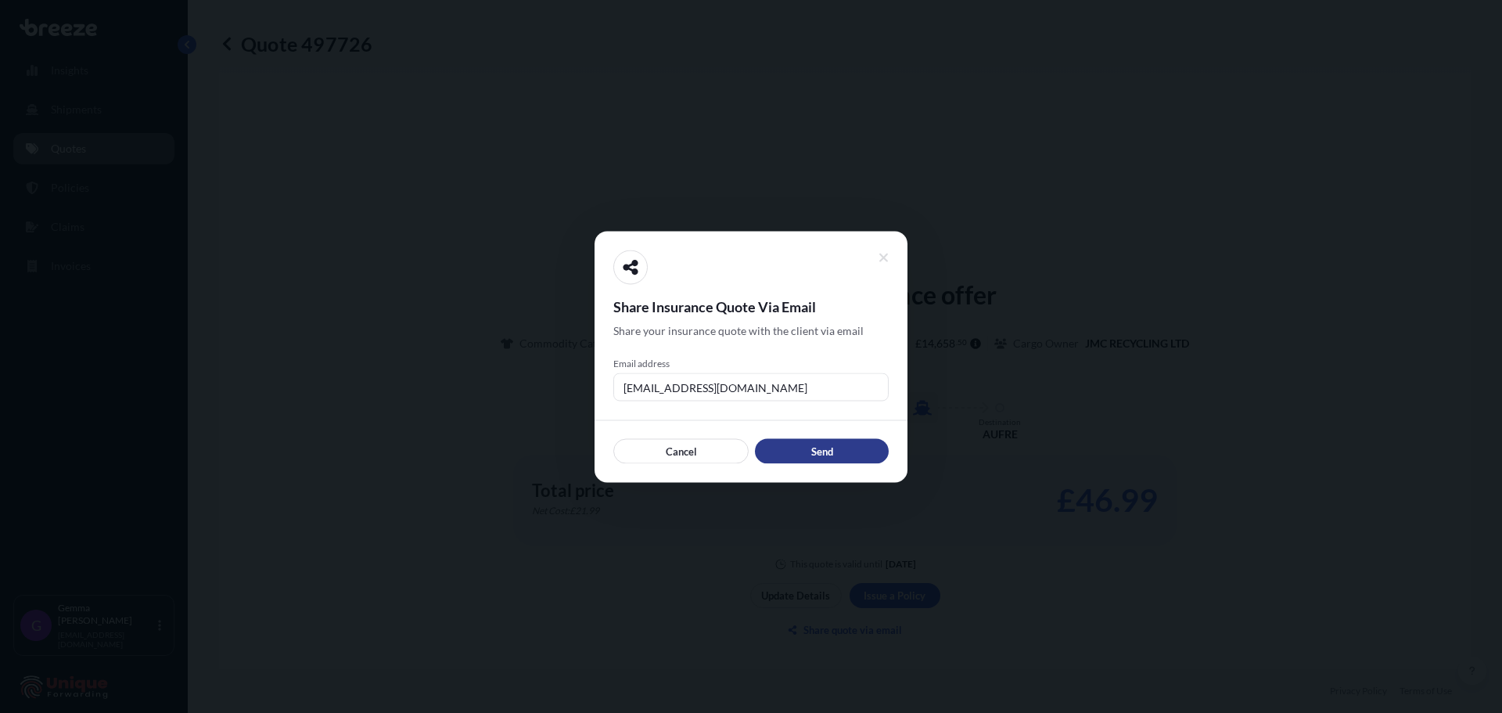
type input "[EMAIL_ADDRESS][DOMAIN_NAME]"
